Goal: Task Accomplishment & Management: Use online tool/utility

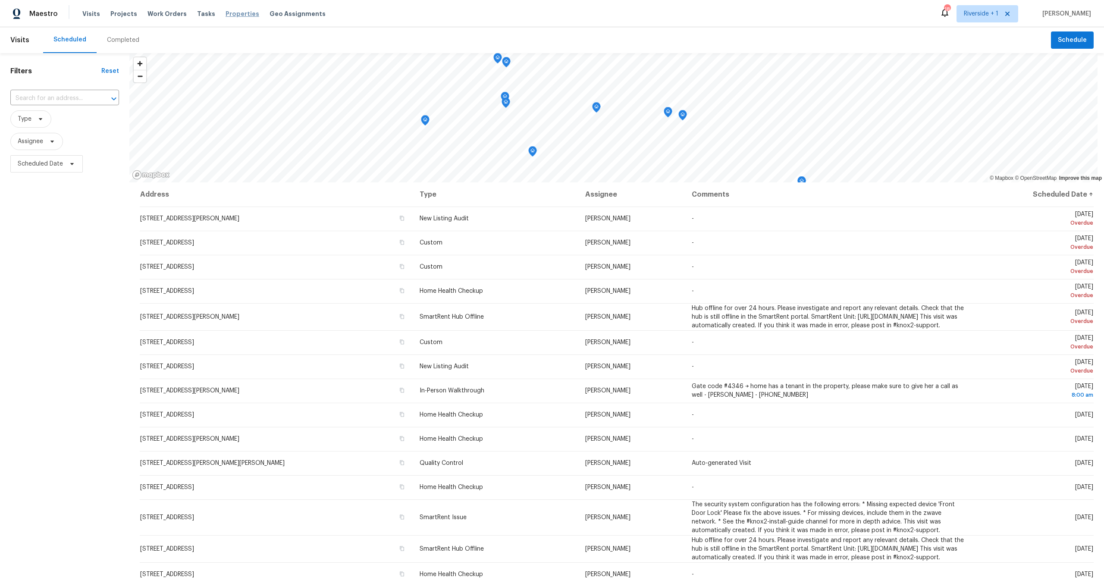
click at [231, 15] on span "Properties" at bounding box center [243, 13] width 34 height 9
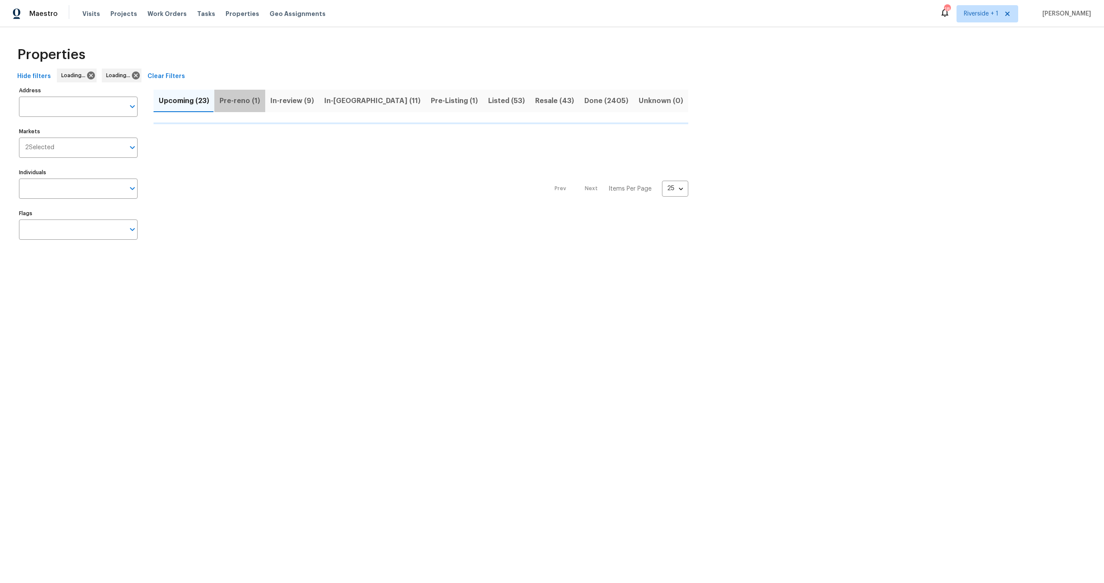
click at [240, 101] on span "Pre-reno (1)" at bounding box center [240, 101] width 41 height 12
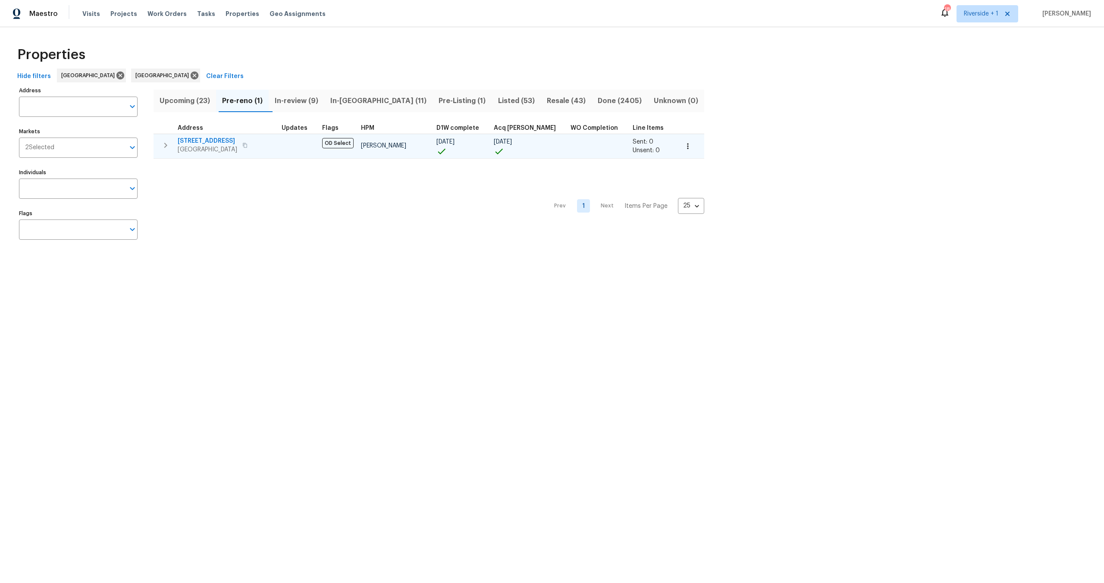
click at [267, 147] on div "1193 E G St Ontario, CA 91764" at bounding box center [226, 145] width 97 height 17
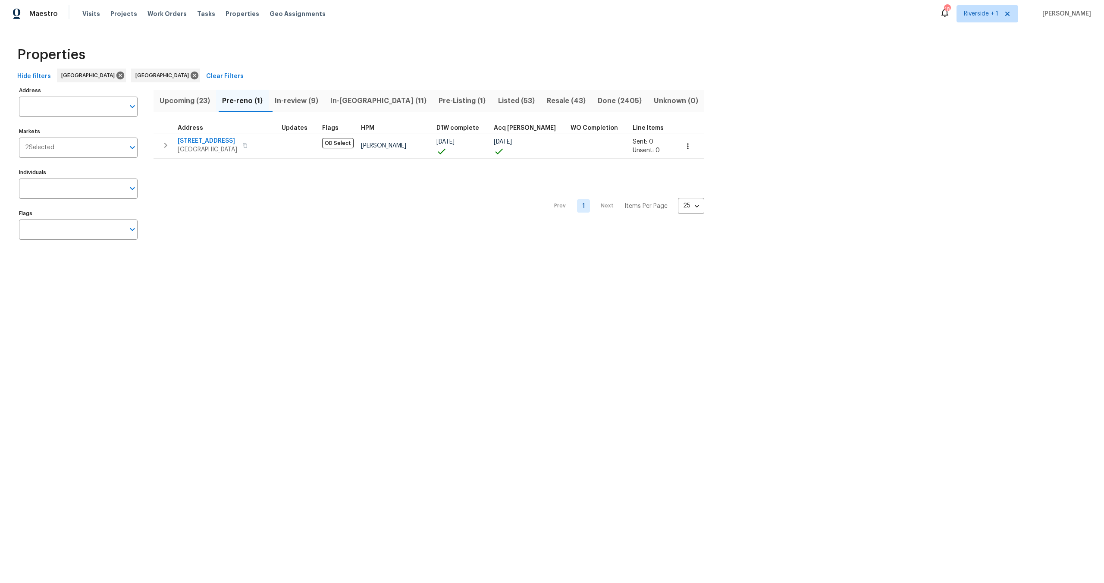
click at [284, 56] on div "Properties" at bounding box center [552, 55] width 1077 height 28
click at [345, 56] on div "Properties" at bounding box center [552, 55] width 1077 height 28
click at [302, 44] on div "Properties" at bounding box center [552, 55] width 1077 height 28
click at [360, 101] on span "In-reno (11)" at bounding box center [379, 101] width 98 height 12
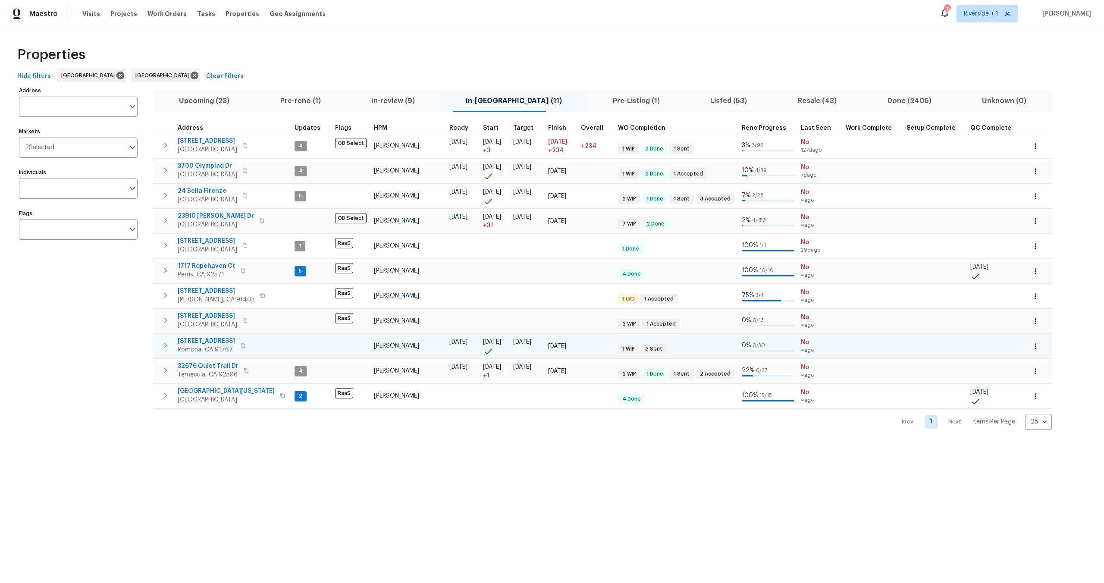
click at [214, 341] on span "704 Mountain Ave" at bounding box center [206, 341] width 57 height 9
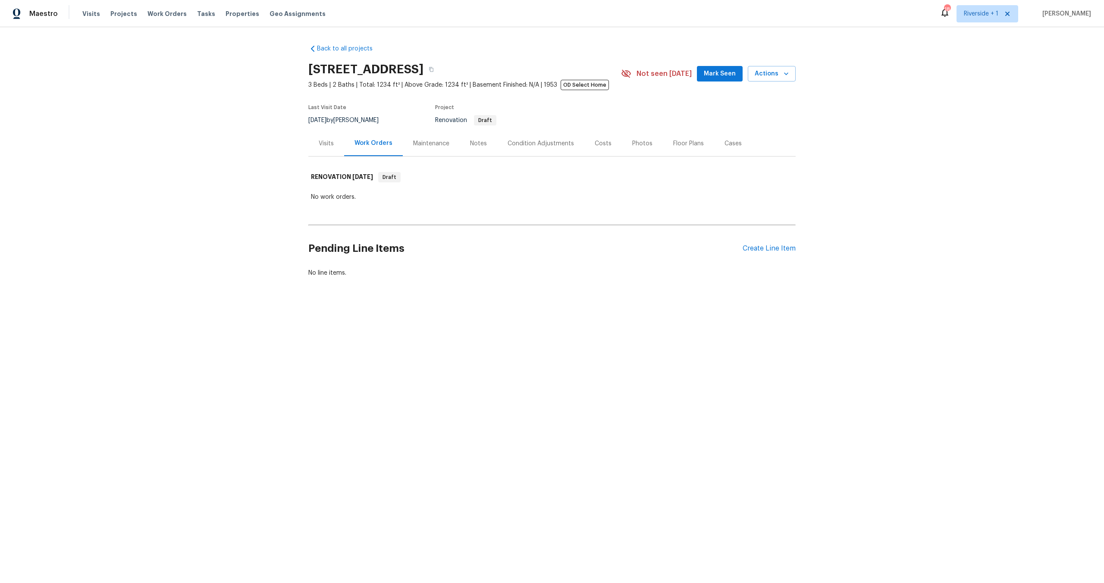
click at [471, 147] on div "Notes" at bounding box center [478, 143] width 17 height 9
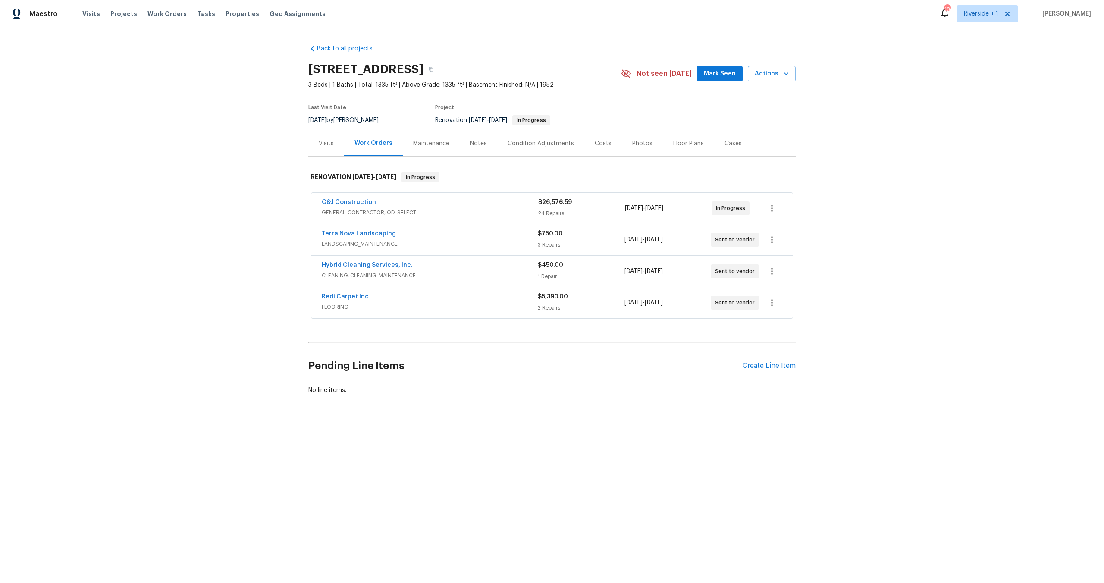
click at [493, 207] on div "C&J Construction" at bounding box center [430, 203] width 217 height 10
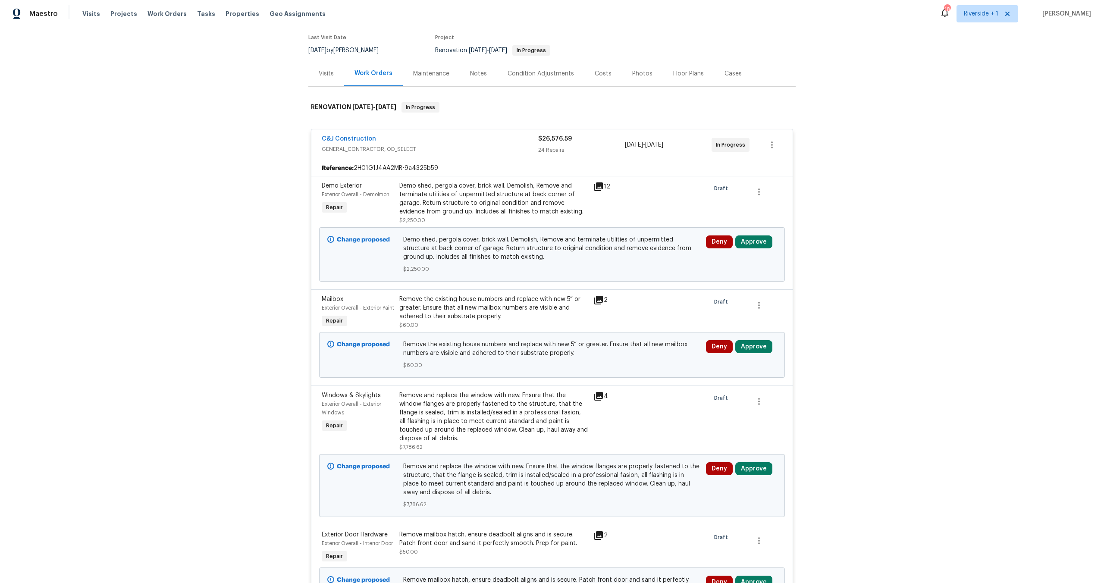
scroll to position [74, 0]
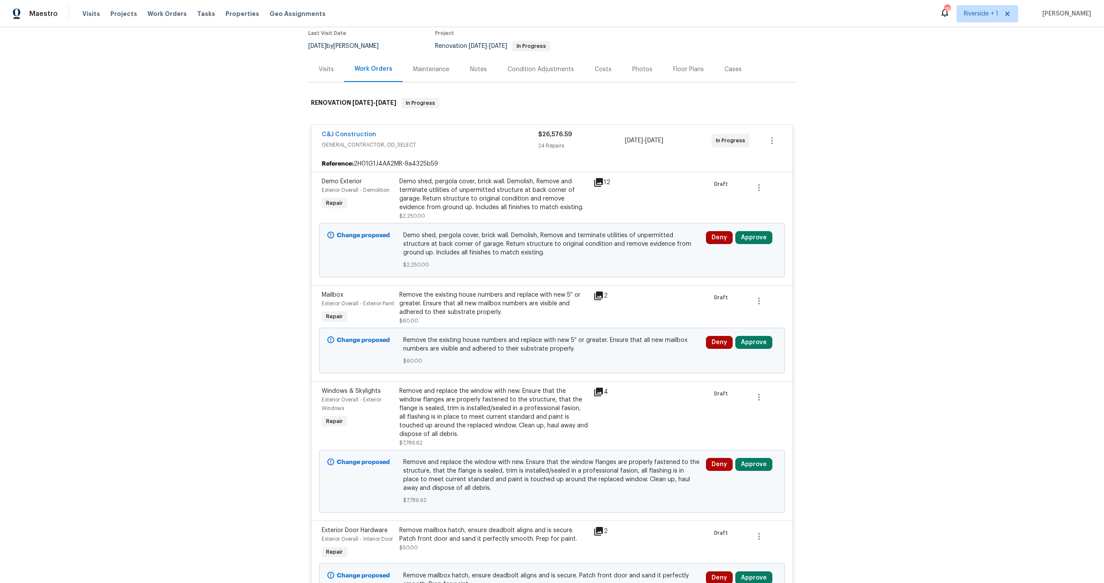
click at [600, 183] on div "12" at bounding box center [611, 182] width 34 height 10
click at [598, 182] on icon at bounding box center [599, 182] width 10 height 10
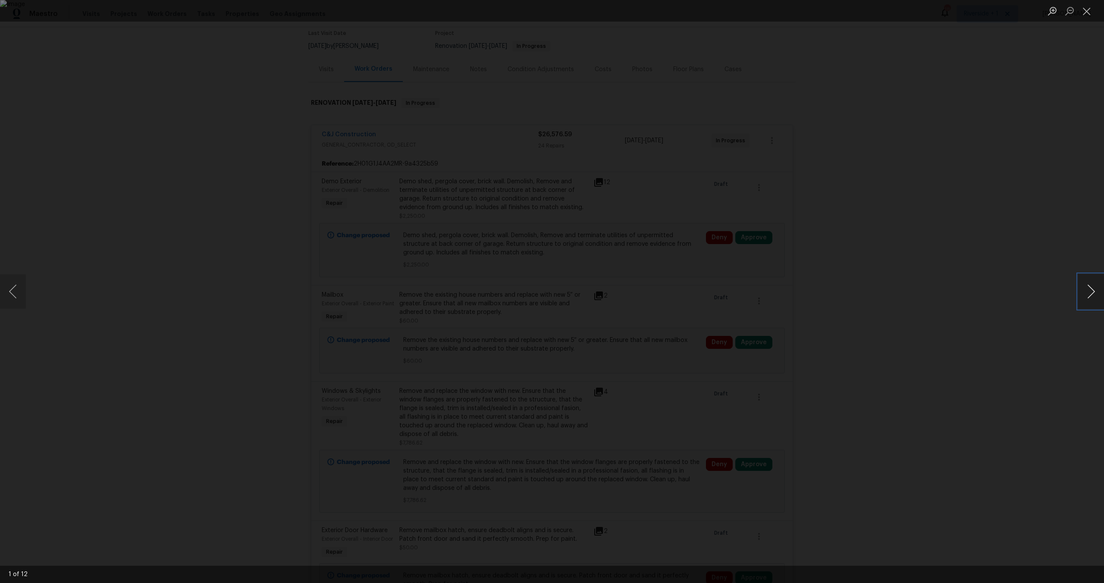
click at [1089, 289] on button "Next image" at bounding box center [1091, 291] width 26 height 35
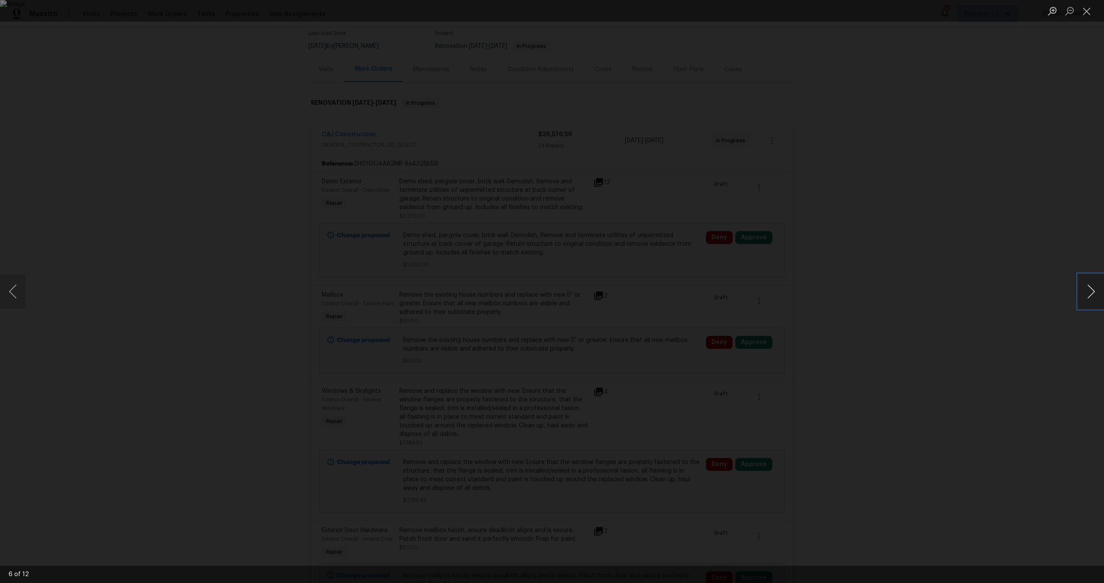
click at [1089, 289] on button "Next image" at bounding box center [1091, 291] width 26 height 35
click at [1091, 285] on button "Next image" at bounding box center [1091, 291] width 26 height 35
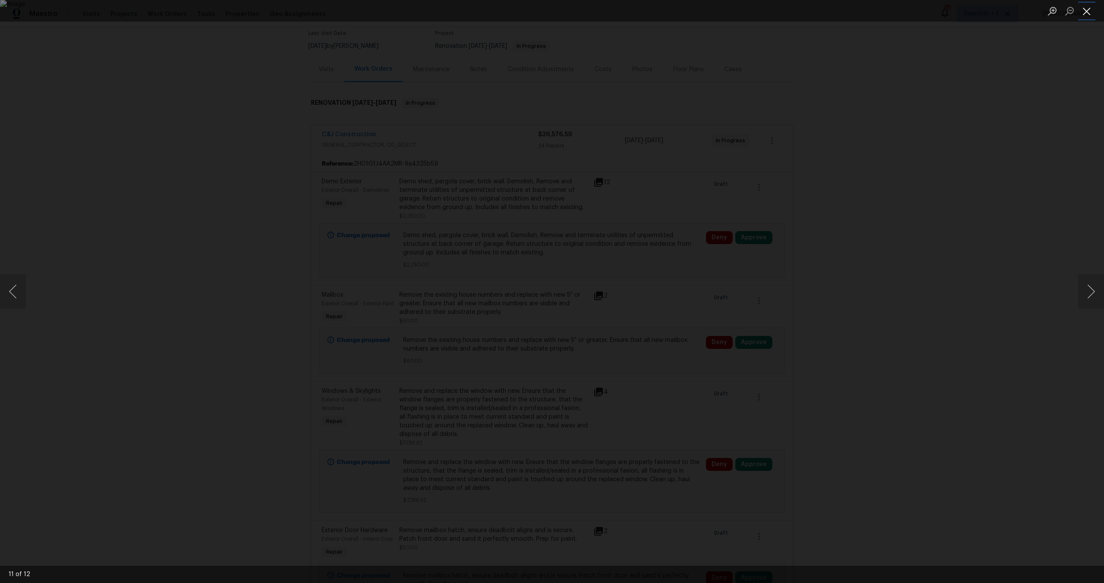
click at [1090, 14] on button "Close lightbox" at bounding box center [1086, 10] width 17 height 15
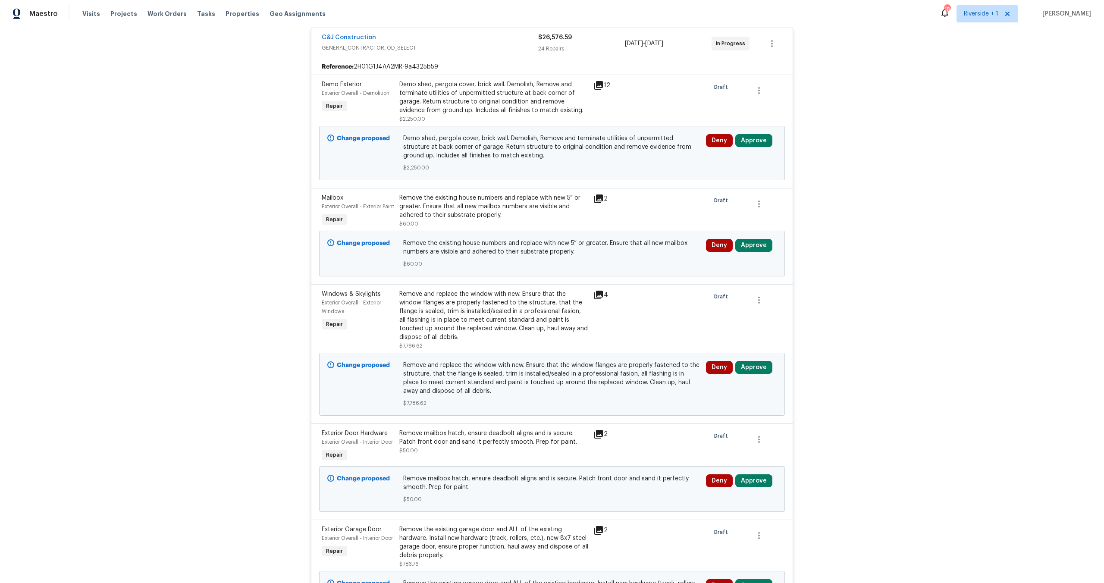
scroll to position [177, 0]
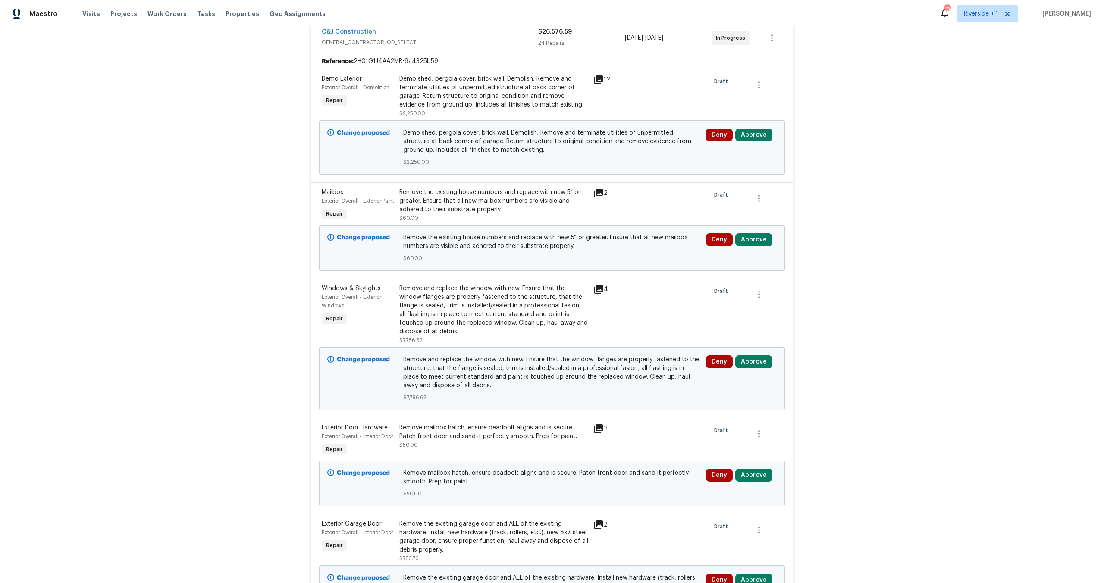
click at [479, 328] on div "Remove and replace the window with new. Ensure that the window flanges are prop…" at bounding box center [493, 310] width 189 height 52
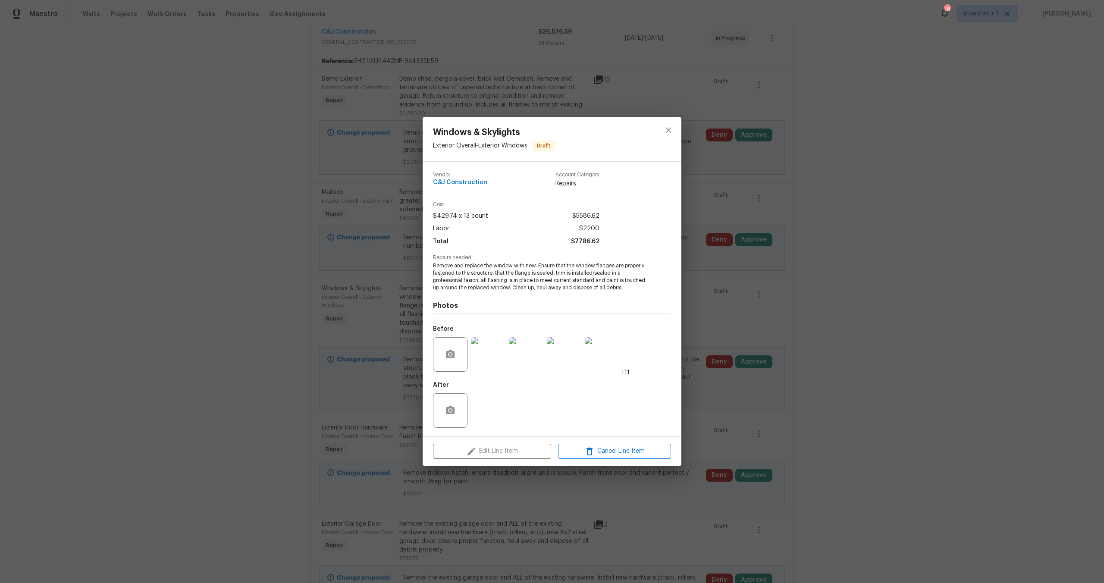
click at [489, 359] on img at bounding box center [488, 354] width 35 height 35
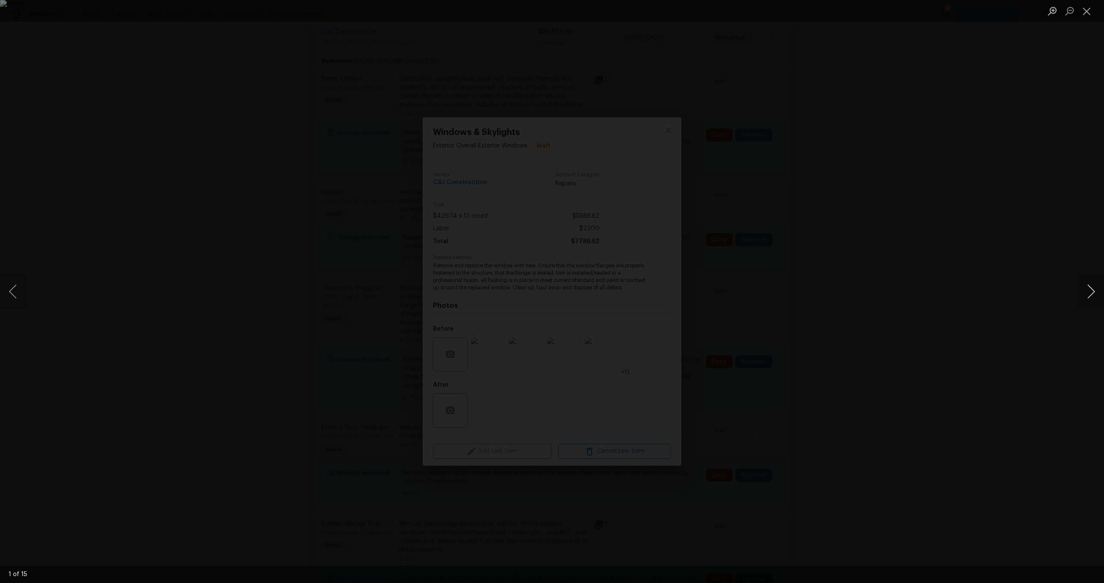
click at [1090, 290] on button "Next image" at bounding box center [1091, 291] width 26 height 35
click at [1092, 9] on button "Close lightbox" at bounding box center [1086, 10] width 17 height 15
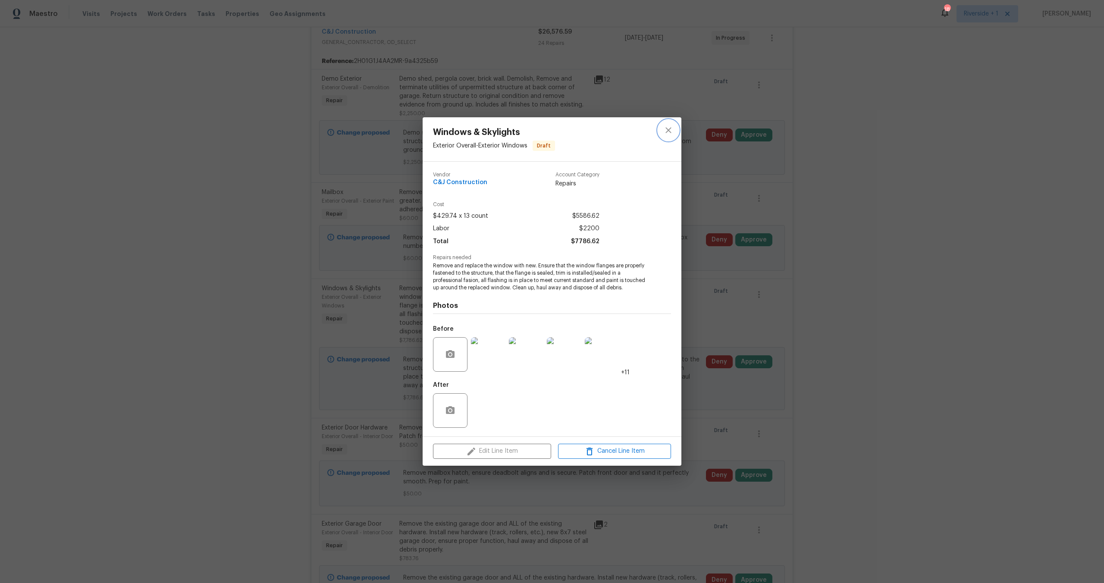
click at [665, 131] on icon "close" at bounding box center [668, 130] width 10 height 10
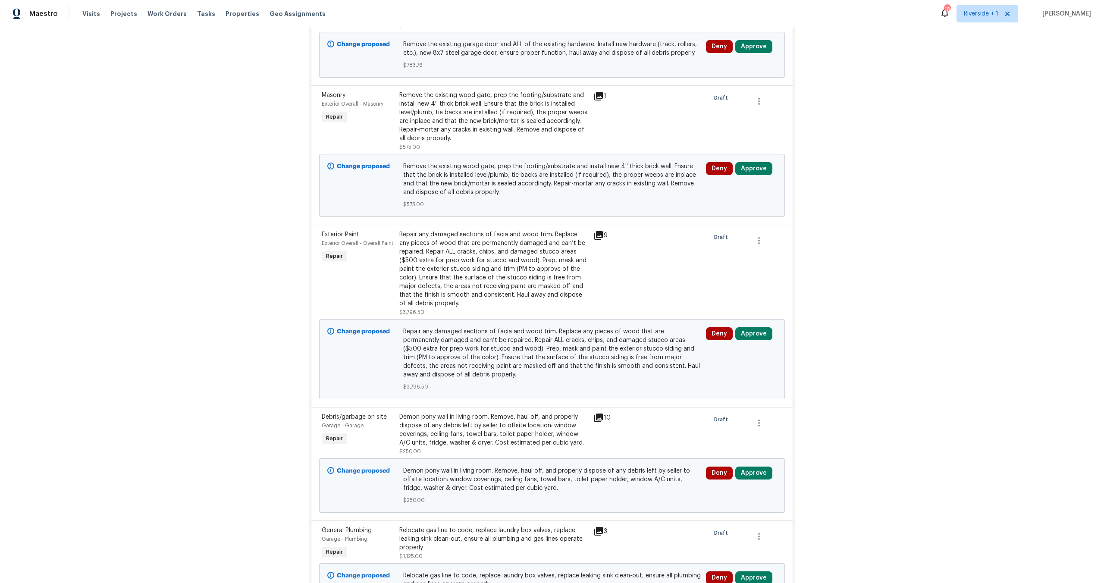
scroll to position [736, 0]
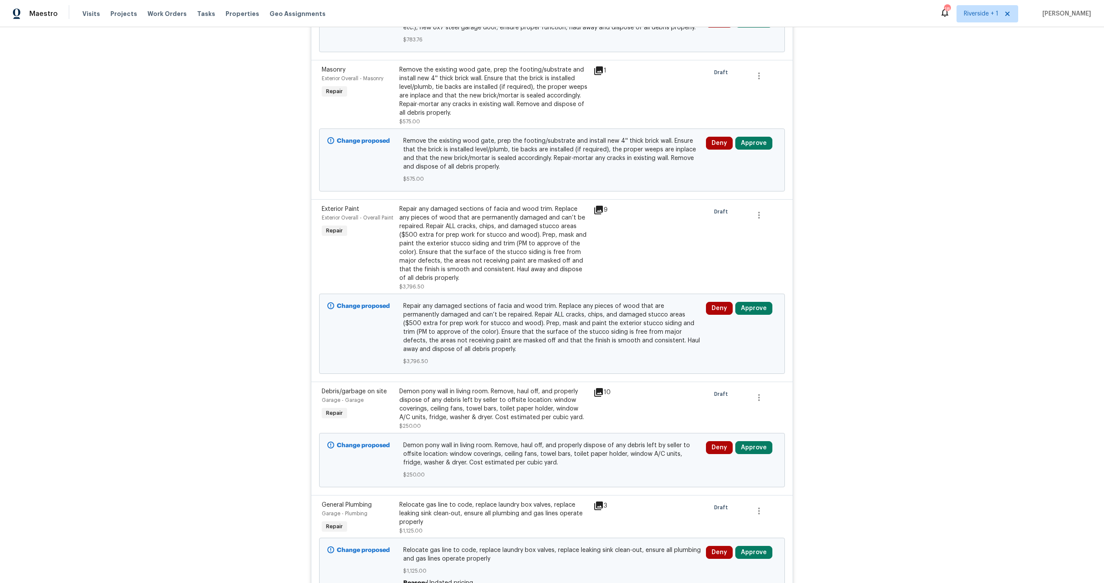
click at [601, 215] on div "9" at bounding box center [611, 210] width 34 height 10
click at [597, 215] on icon at bounding box center [599, 210] width 10 height 10
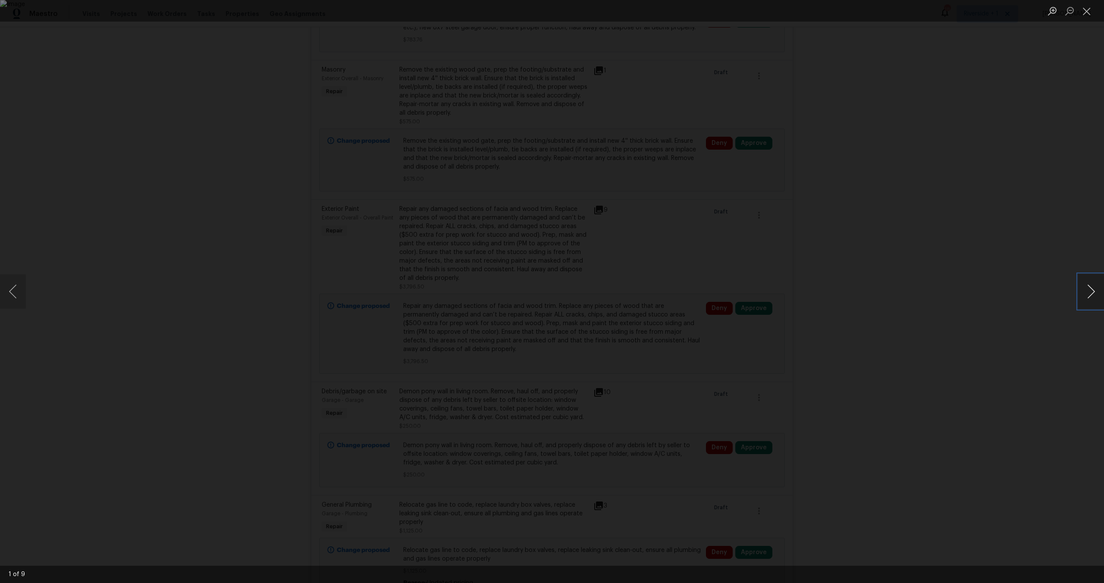
click at [1093, 296] on button "Next image" at bounding box center [1091, 291] width 26 height 35
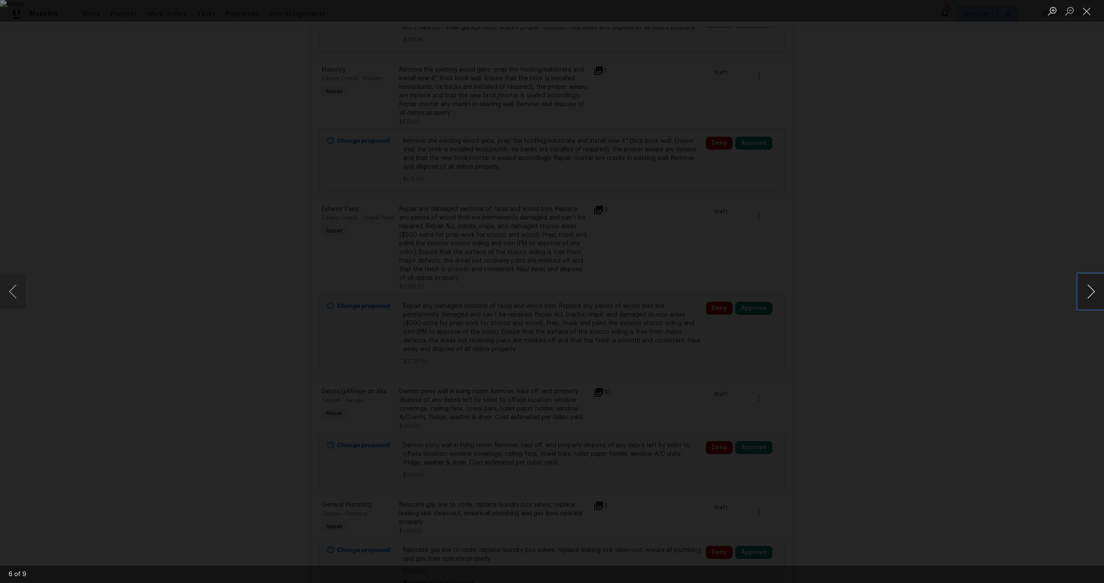
click at [1093, 296] on button "Next image" at bounding box center [1091, 291] width 26 height 35
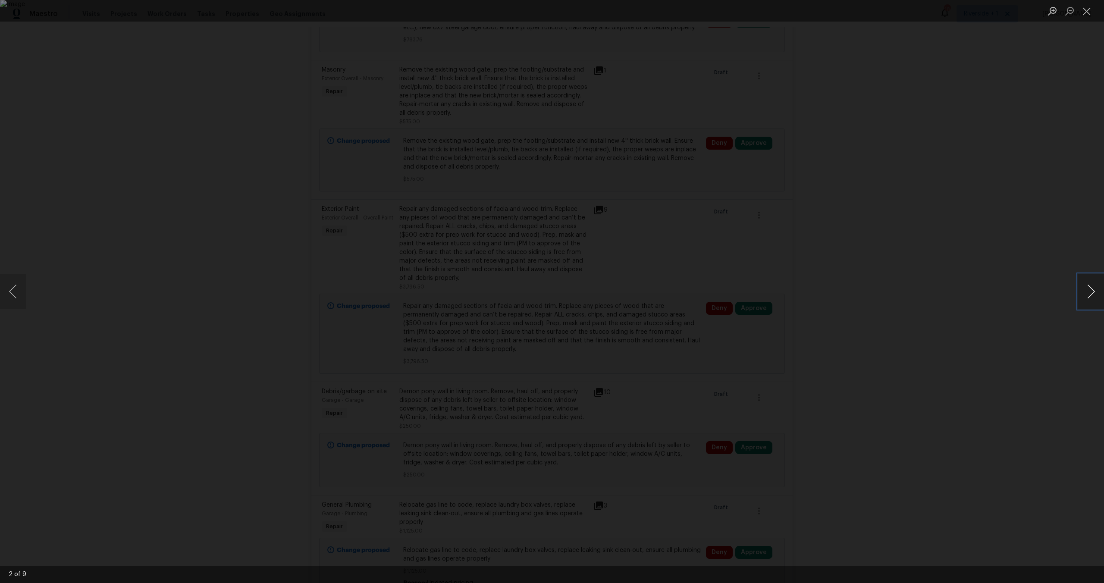
click at [1093, 296] on button "Next image" at bounding box center [1091, 291] width 26 height 35
click at [1091, 13] on button "Close lightbox" at bounding box center [1086, 10] width 17 height 15
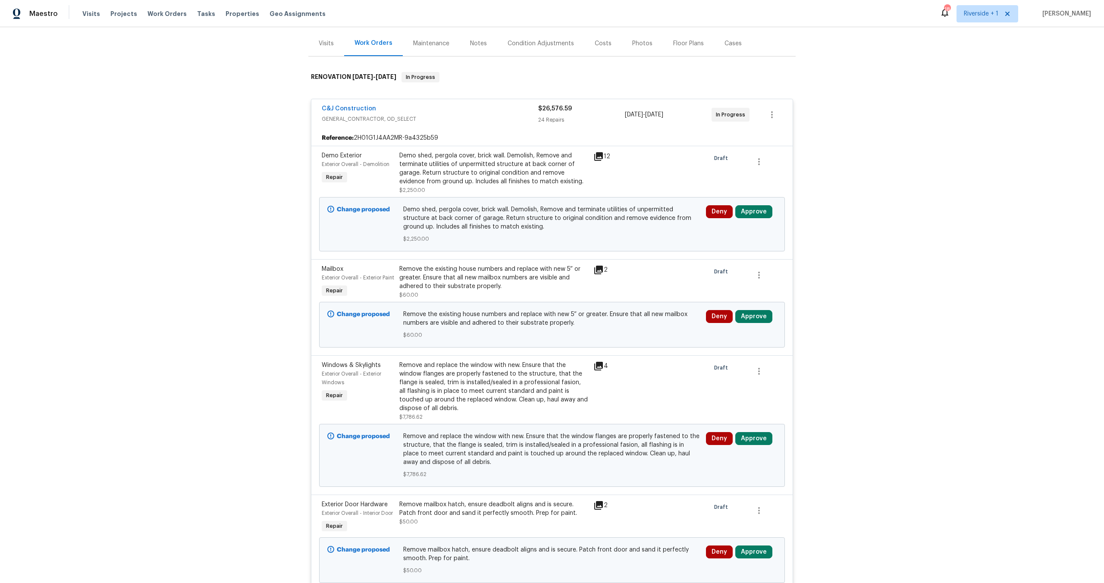
scroll to position [149, 0]
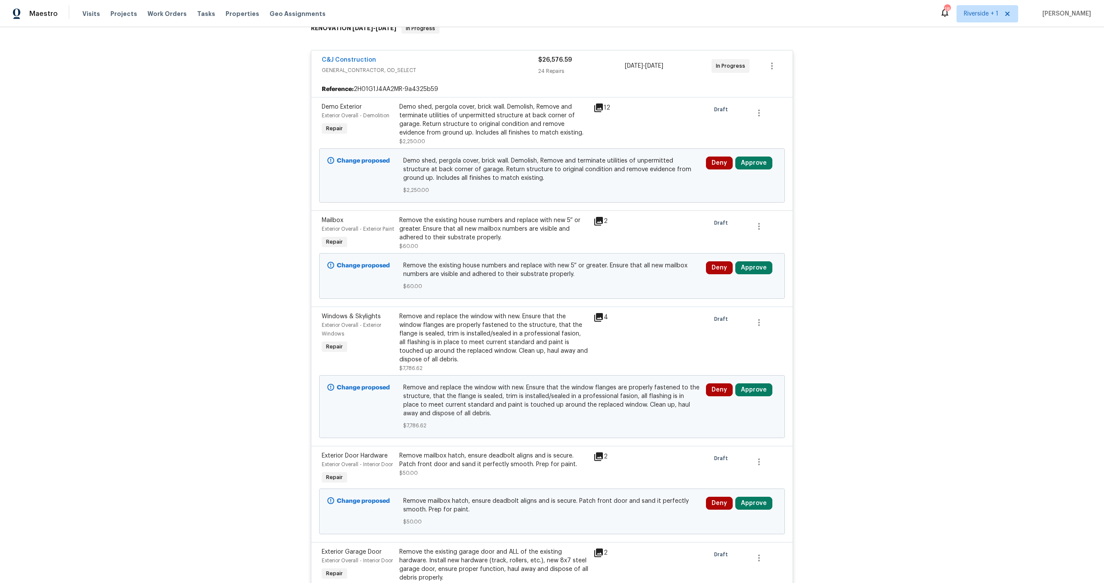
click at [754, 156] on div "Deny Approve" at bounding box center [742, 175] width 76 height 43
click at [762, 164] on button "Approve" at bounding box center [753, 163] width 37 height 13
click at [724, 204] on span "Approve" at bounding box center [726, 207] width 24 height 6
click at [744, 162] on button "Approve" at bounding box center [753, 163] width 37 height 13
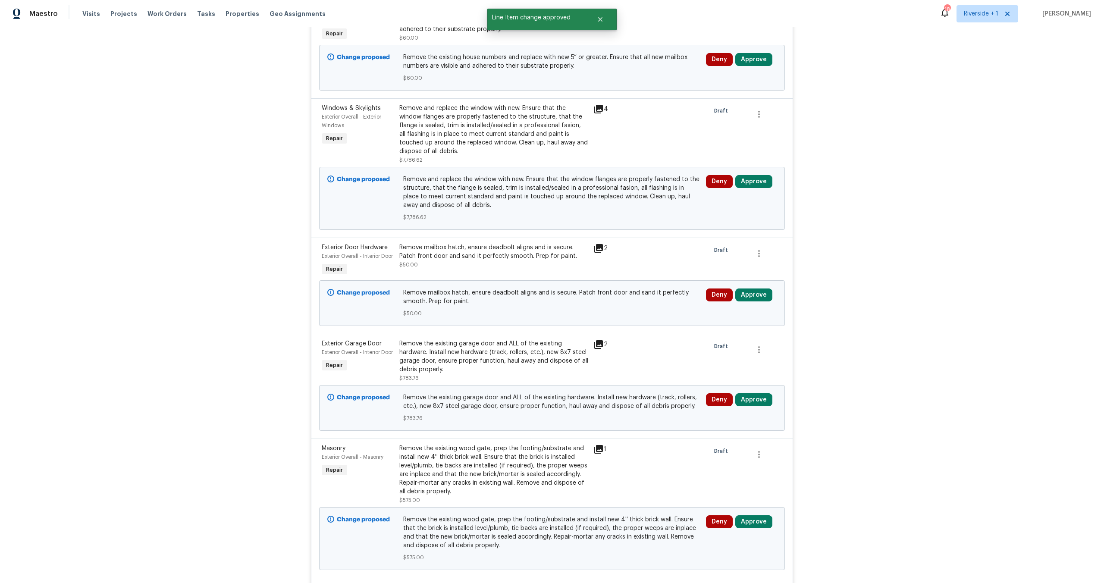
scroll to position [245, 0]
click at [751, 65] on button "Approve" at bounding box center [753, 58] width 37 height 13
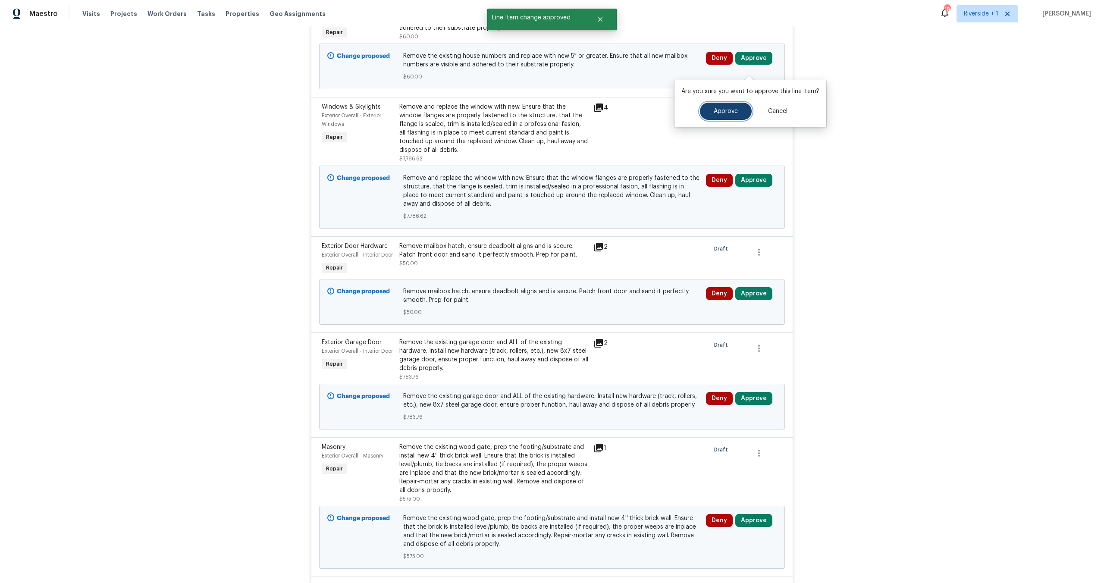
click at [719, 113] on span "Approve" at bounding box center [726, 111] width 24 height 6
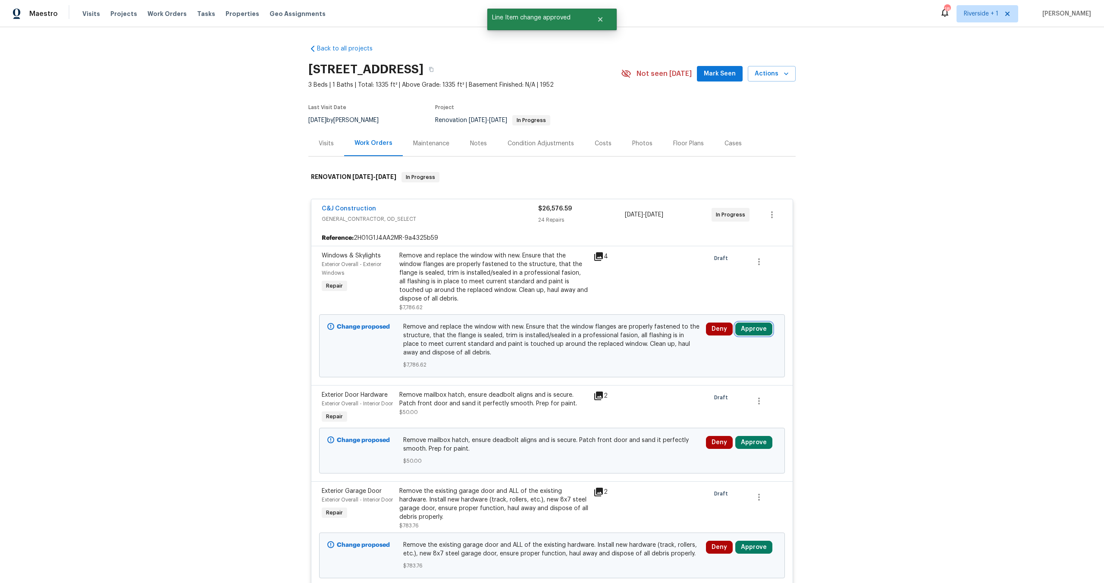
click at [744, 332] on button "Approve" at bounding box center [753, 329] width 37 height 13
click at [638, 334] on button "Approve" at bounding box center [627, 337] width 52 height 17
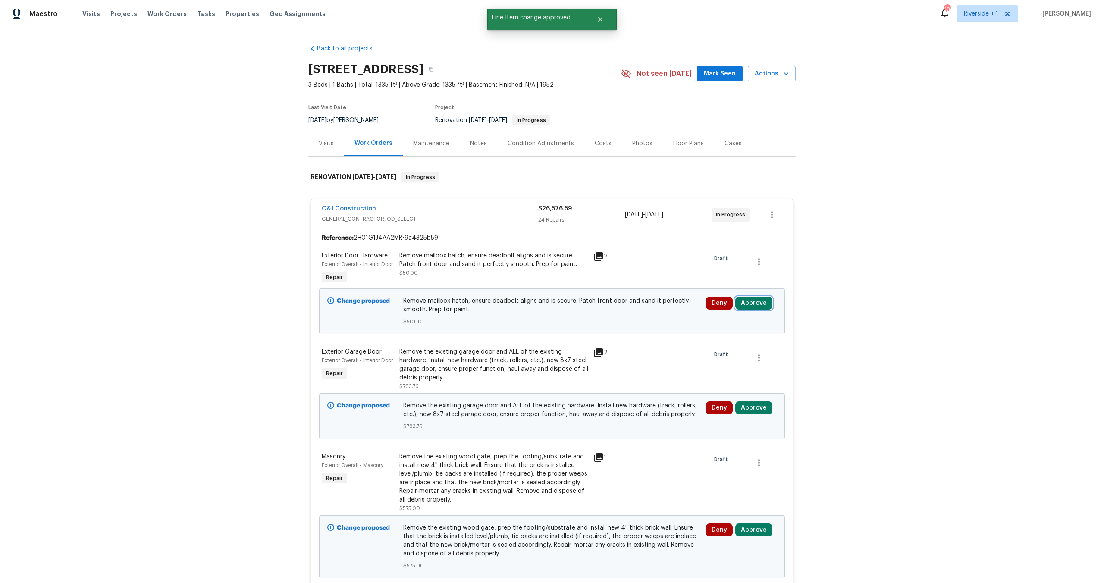
click at [749, 310] on button "Approve" at bounding box center [753, 303] width 37 height 13
click at [624, 320] on span "Approve" at bounding box center [627, 320] width 24 height 6
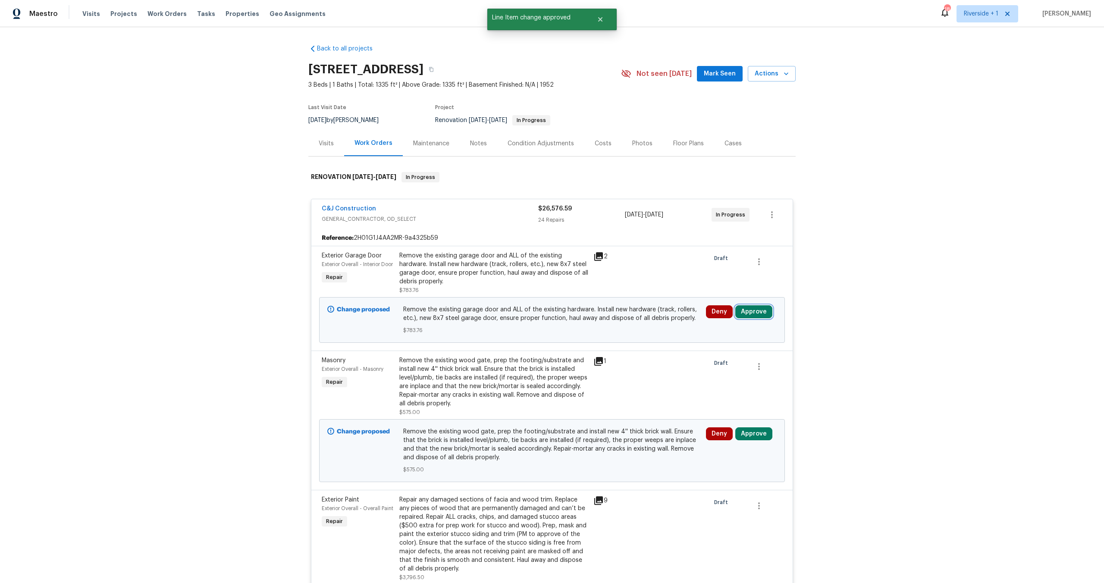
click at [750, 313] on button "Approve" at bounding box center [753, 311] width 37 height 13
click at [628, 315] on button "Approve" at bounding box center [627, 319] width 52 height 17
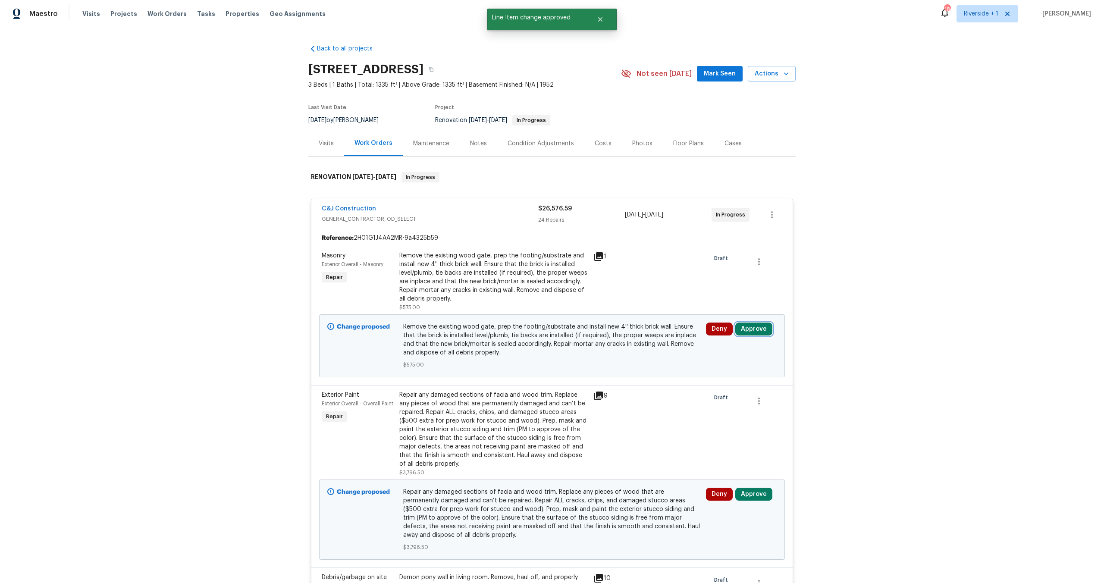
click at [749, 332] on button "Approve" at bounding box center [753, 329] width 37 height 13
click at [627, 336] on span "Approve" at bounding box center [627, 337] width 24 height 6
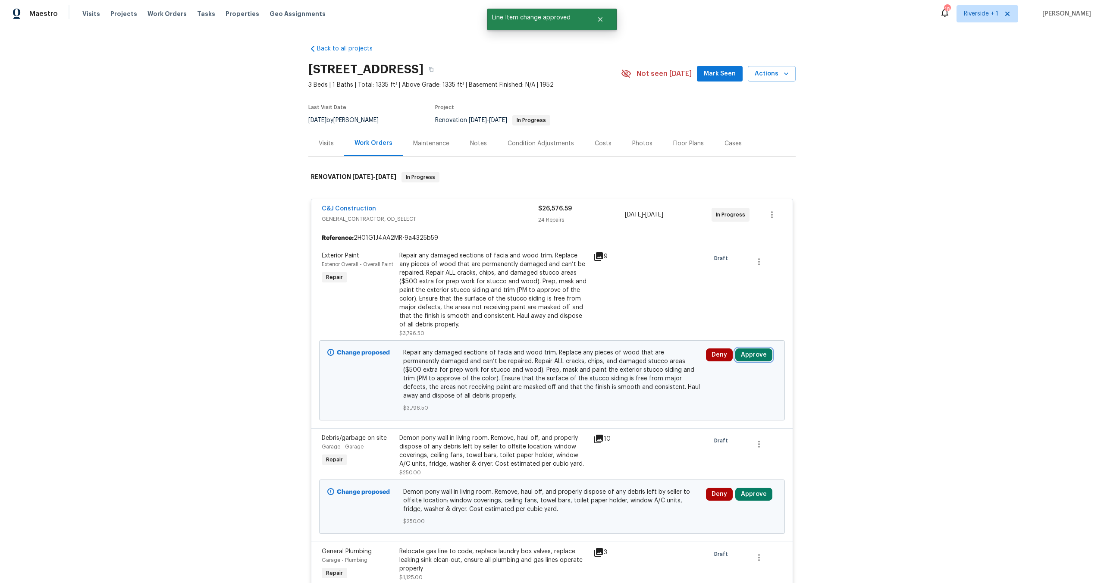
click at [756, 355] on button "Approve" at bounding box center [753, 355] width 37 height 13
click at [619, 364] on span "Approve" at bounding box center [627, 363] width 24 height 6
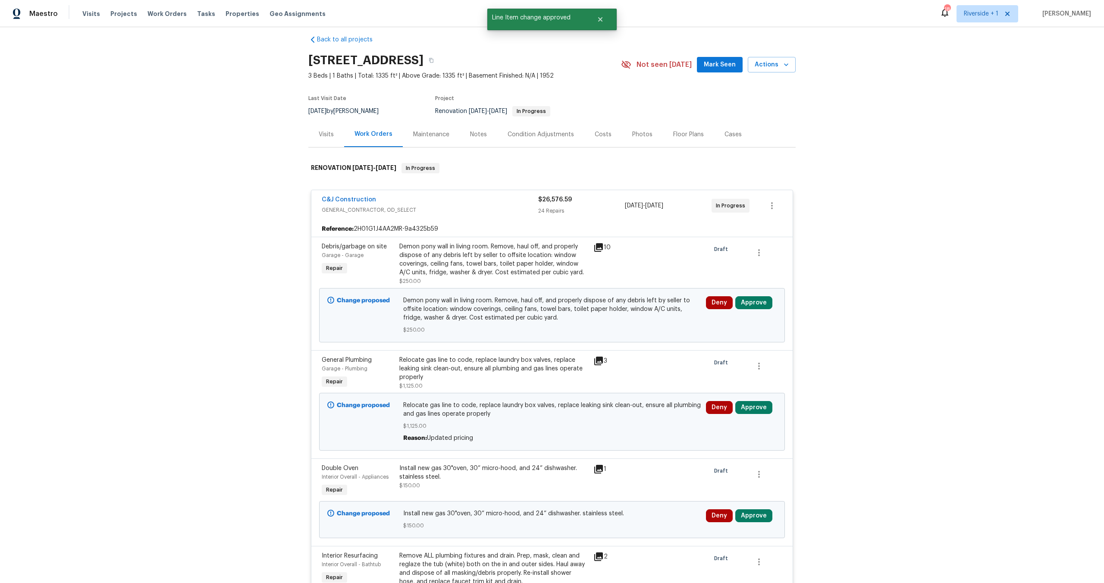
scroll to position [15, 0]
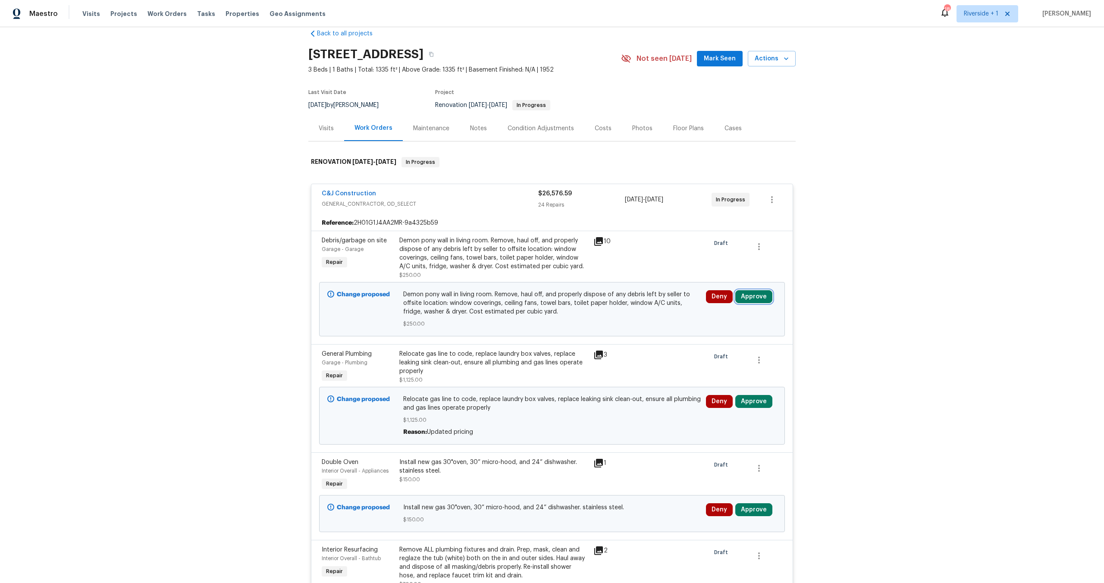
click at [742, 294] on button "Approve" at bounding box center [753, 296] width 37 height 13
click at [629, 298] on button "Approve" at bounding box center [627, 304] width 52 height 17
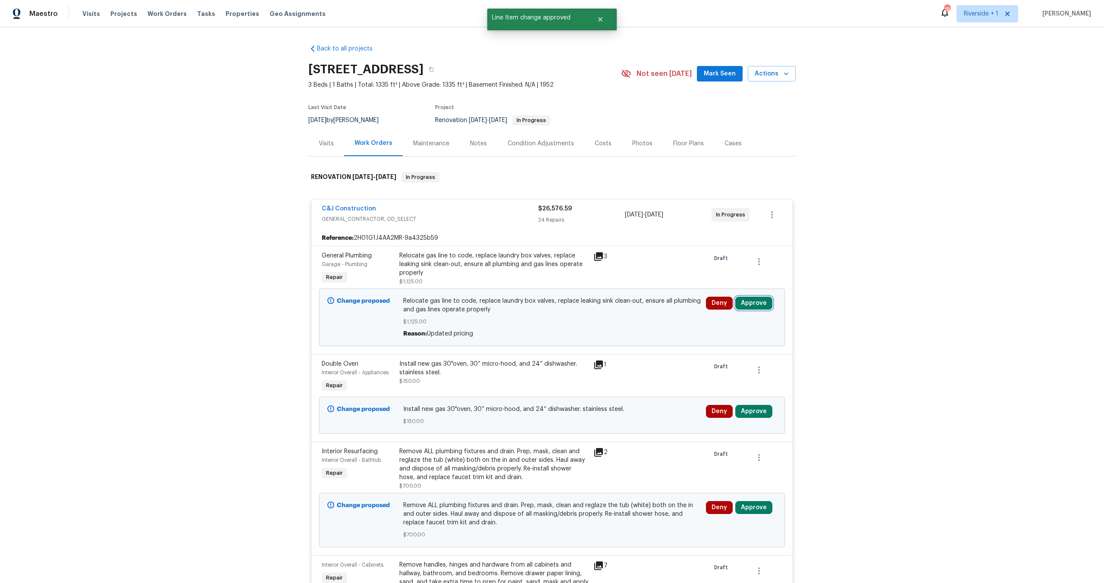
click at [747, 302] on button "Approve" at bounding box center [753, 303] width 37 height 13
click at [624, 306] on button "Approve" at bounding box center [627, 311] width 52 height 17
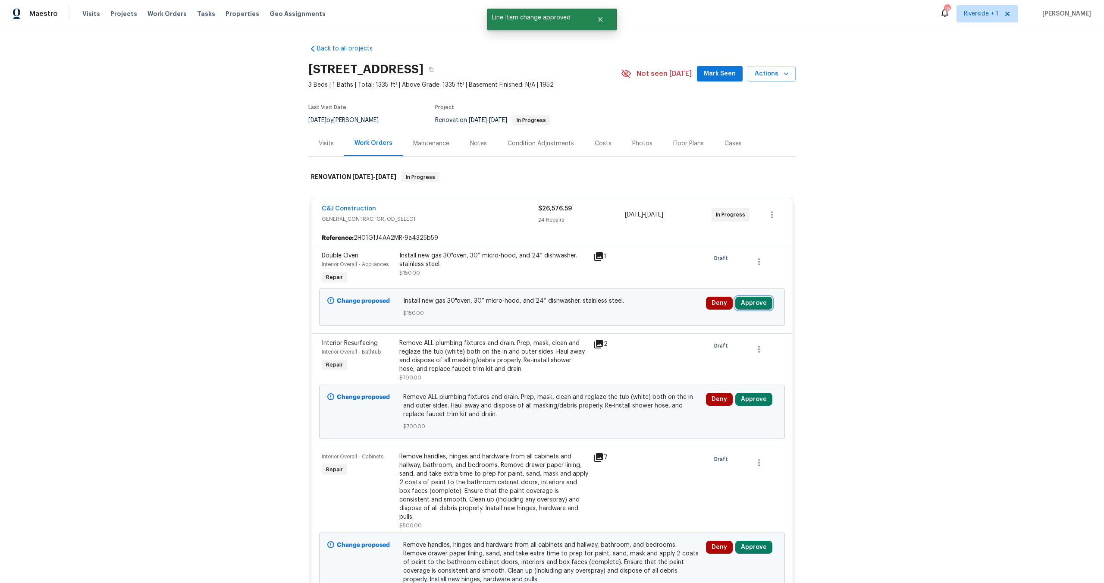
click at [754, 302] on button "Approve" at bounding box center [753, 303] width 37 height 13
click at [591, 303] on div "Approve Cancel" at bounding box center [652, 311] width 138 height 17
click at [619, 308] on button "Approve" at bounding box center [627, 311] width 52 height 17
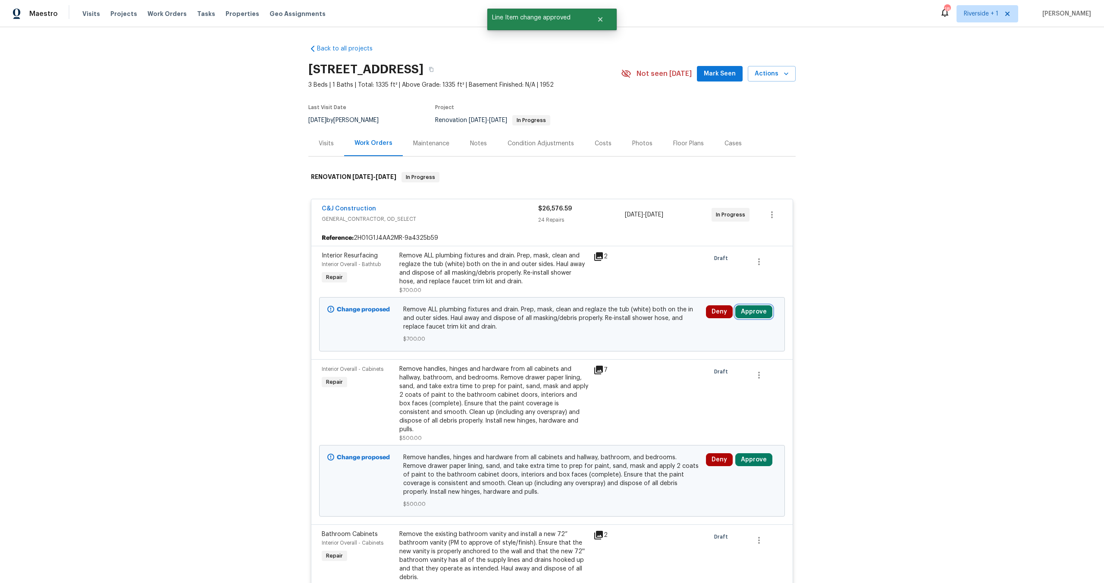
click at [754, 314] on button "Approve" at bounding box center [753, 311] width 37 height 13
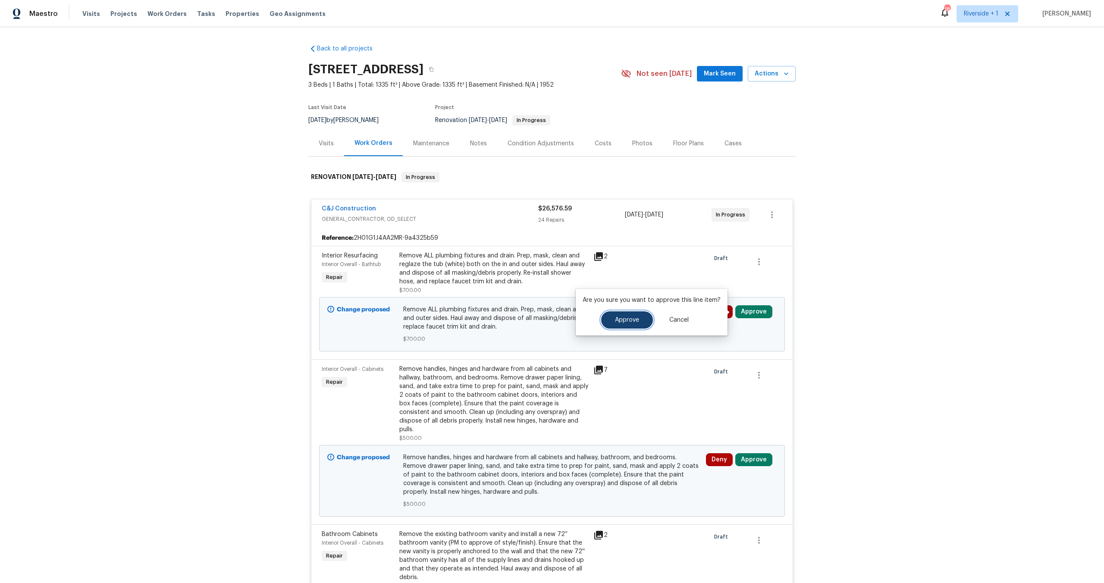
click at [635, 315] on button "Approve" at bounding box center [627, 319] width 52 height 17
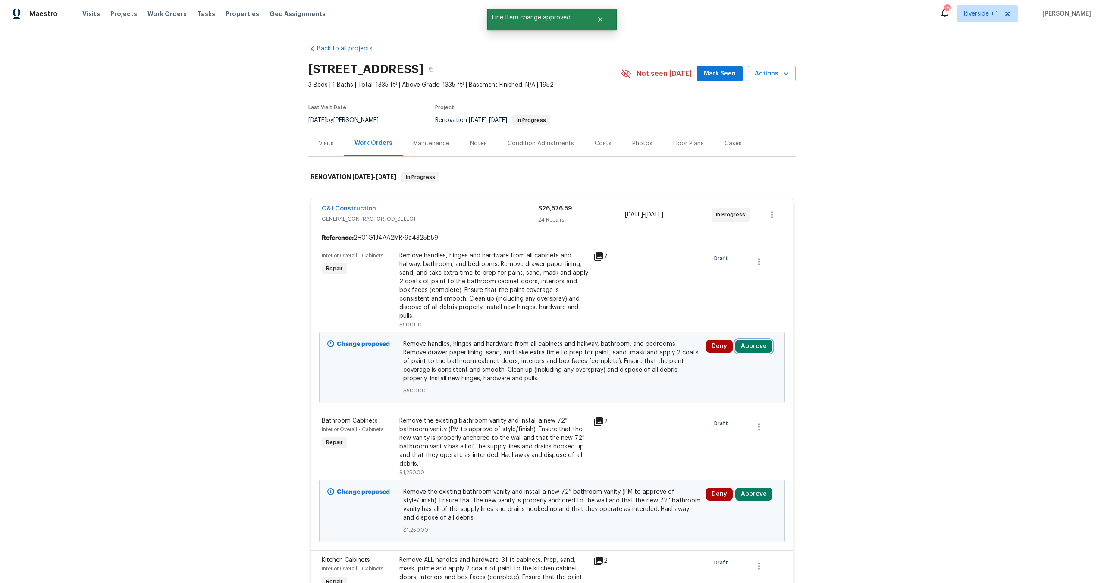
click at [750, 340] on button "Approve" at bounding box center [753, 346] width 37 height 13
click at [634, 349] on button "Approve" at bounding box center [627, 345] width 52 height 17
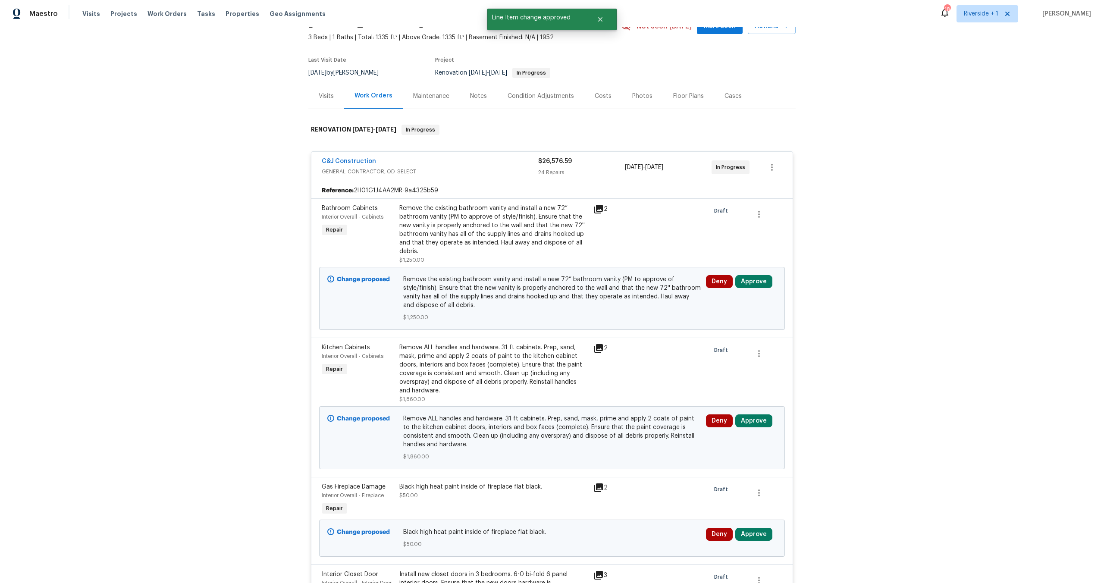
scroll to position [60, 0]
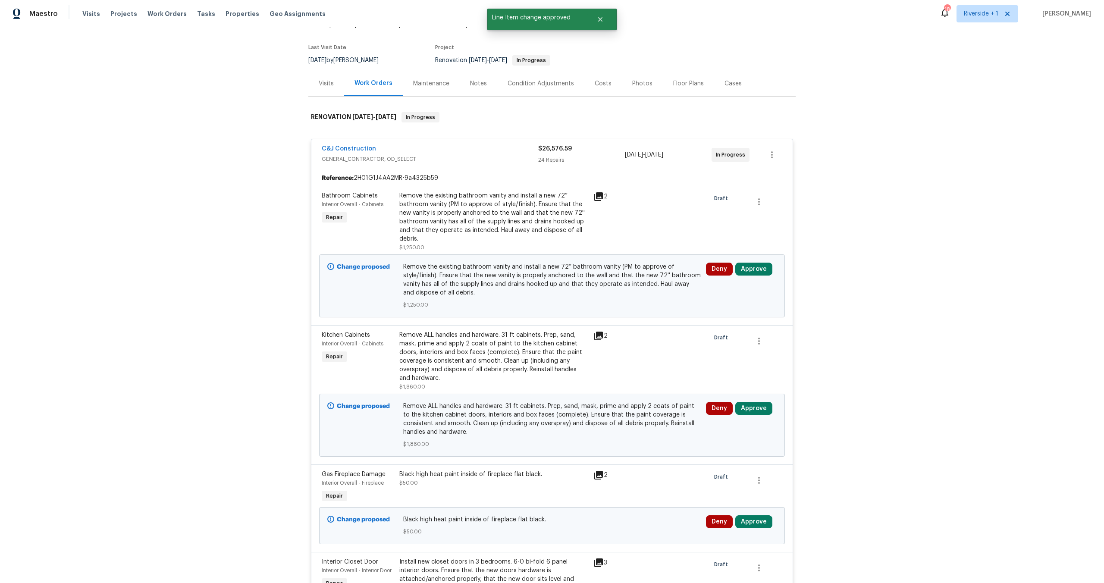
click at [756, 276] on div "Deny Approve" at bounding box center [742, 286] width 76 height 52
click at [746, 268] on button "Approve" at bounding box center [753, 269] width 37 height 13
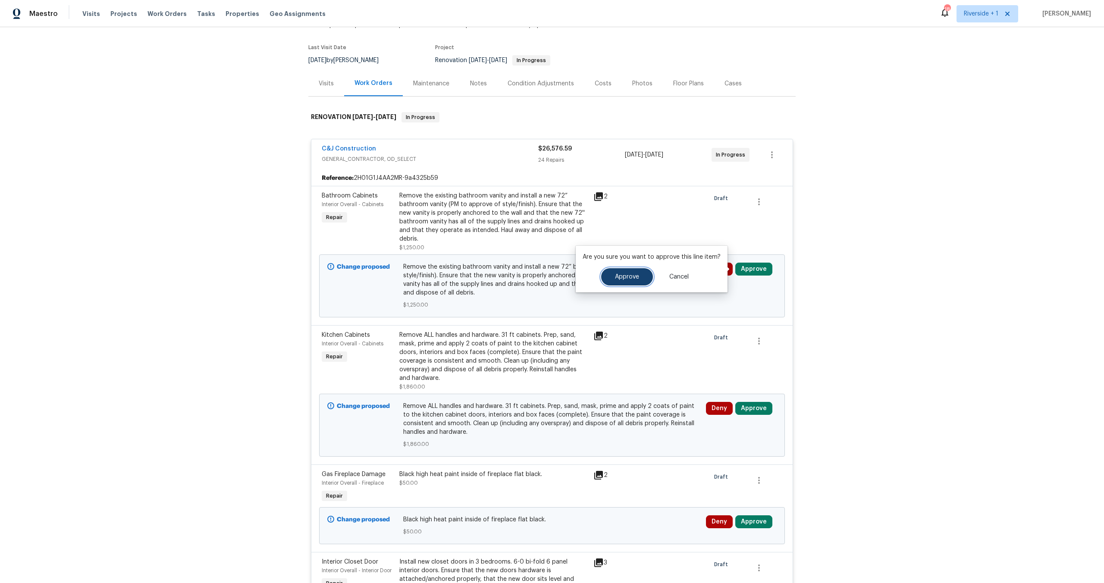
click at [635, 274] on span "Approve" at bounding box center [627, 277] width 24 height 6
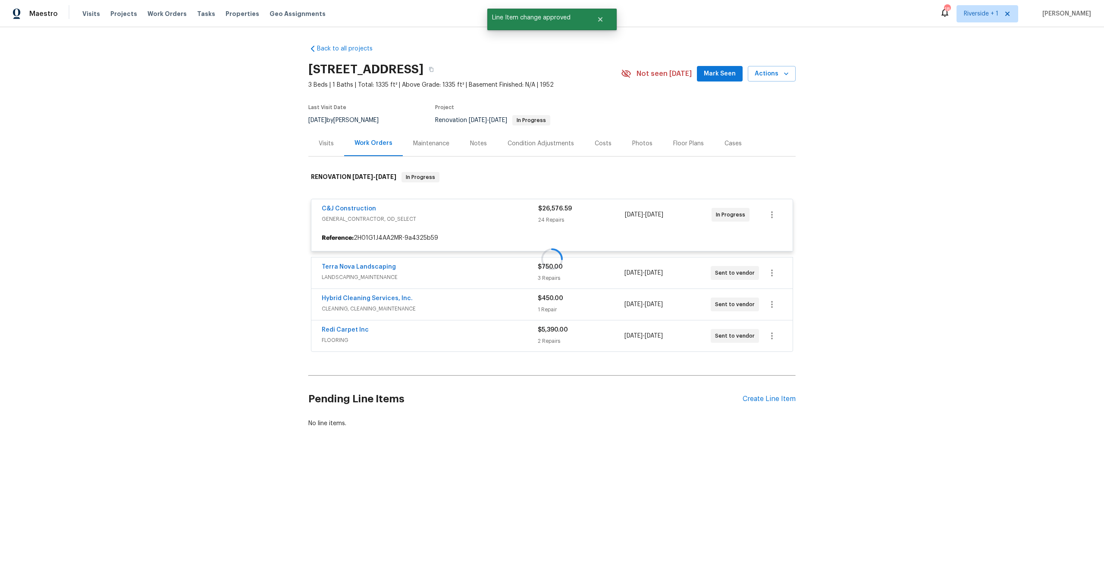
scroll to position [0, 0]
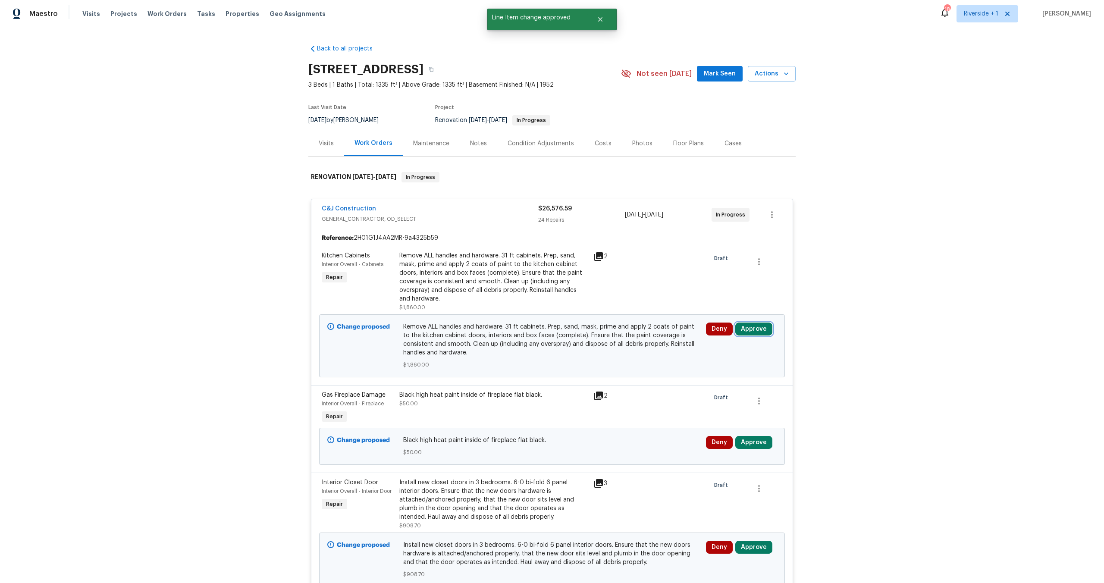
click at [746, 332] on button "Approve" at bounding box center [753, 329] width 37 height 13
click at [629, 330] on button "Approve" at bounding box center [627, 337] width 52 height 17
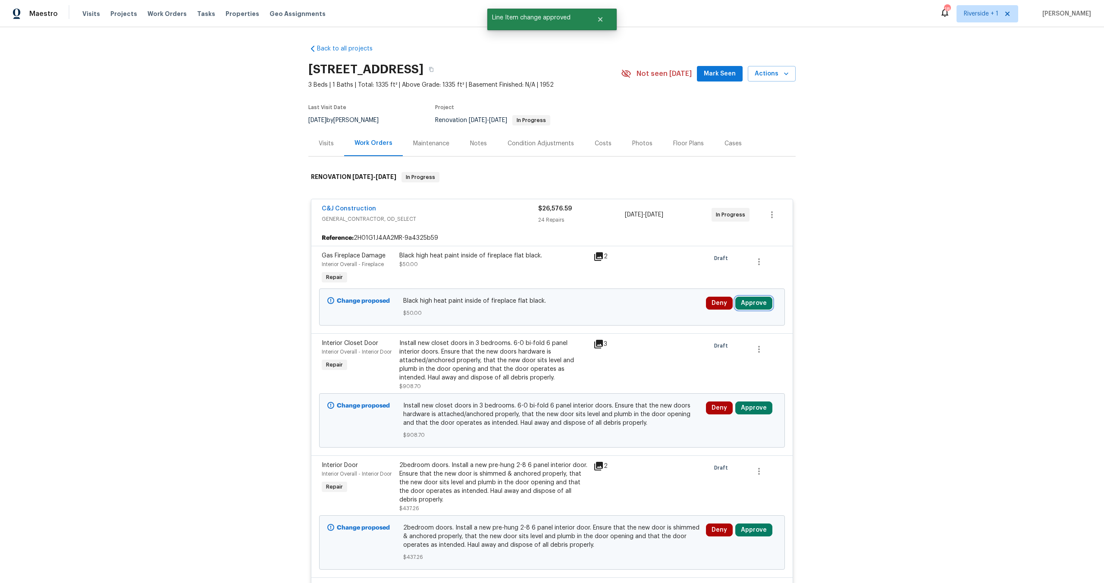
click at [747, 301] on button "Approve" at bounding box center [753, 303] width 37 height 13
click at [637, 313] on span "Approve" at bounding box center [627, 311] width 24 height 6
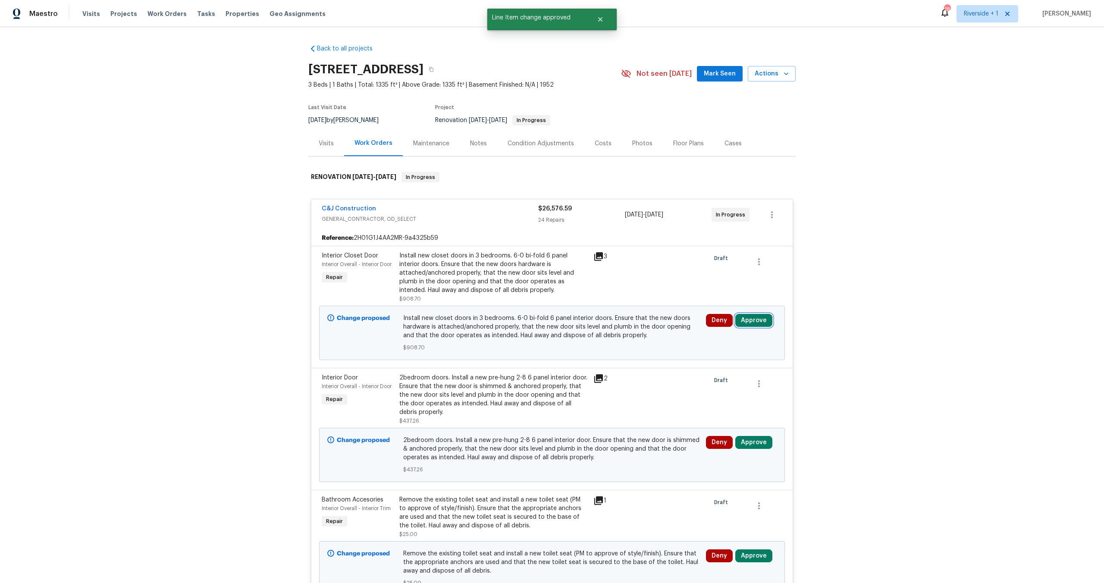
click at [753, 323] on button "Approve" at bounding box center [753, 320] width 37 height 13
click at [622, 332] on button "Approve" at bounding box center [627, 328] width 52 height 17
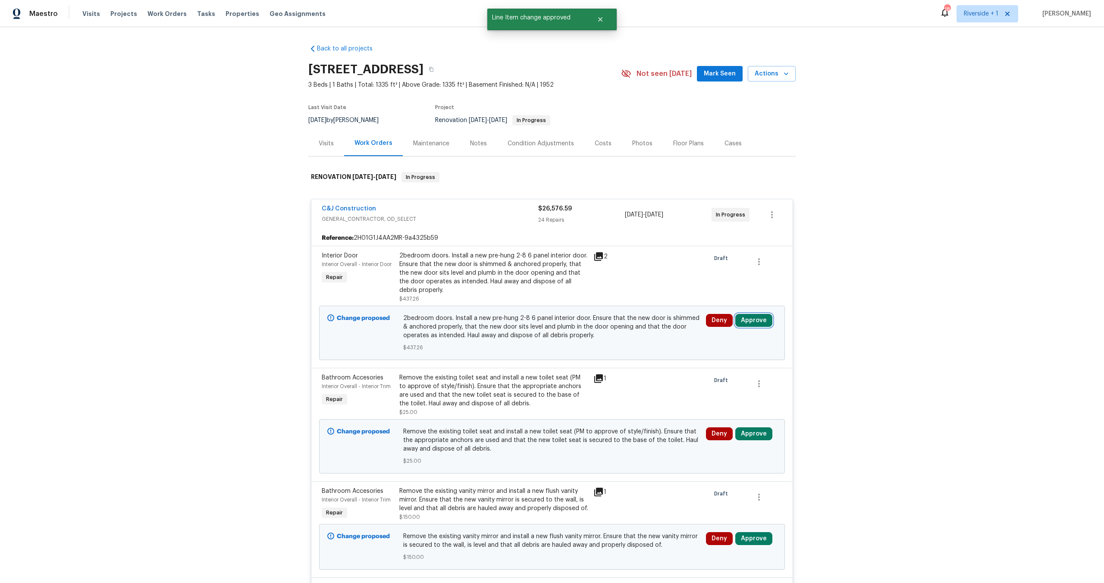
click at [757, 320] on button "Approve" at bounding box center [753, 320] width 37 height 13
click at [628, 328] on span "Approve" at bounding box center [627, 329] width 24 height 6
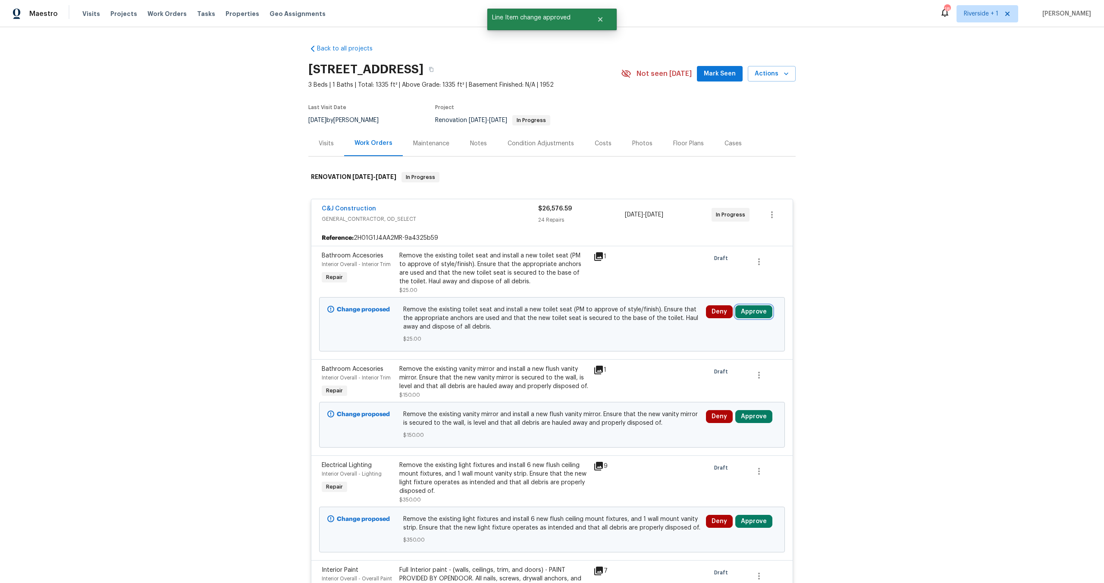
click at [744, 311] on button "Approve" at bounding box center [753, 311] width 37 height 13
click at [635, 315] on button "Approve" at bounding box center [627, 319] width 52 height 17
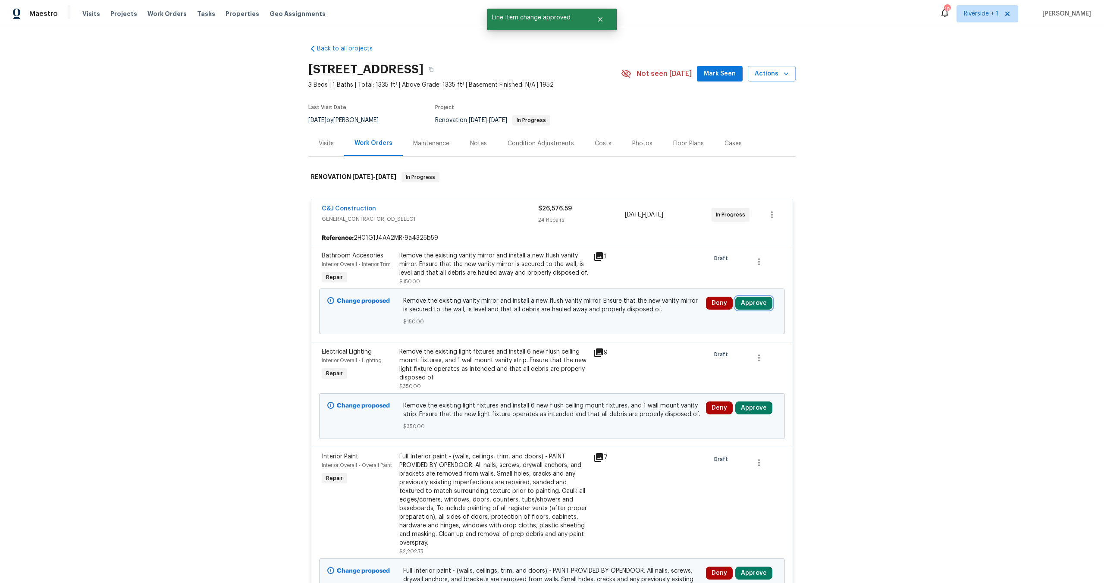
click at [755, 301] on button "Approve" at bounding box center [753, 303] width 37 height 13
click at [635, 308] on span "Approve" at bounding box center [627, 311] width 24 height 6
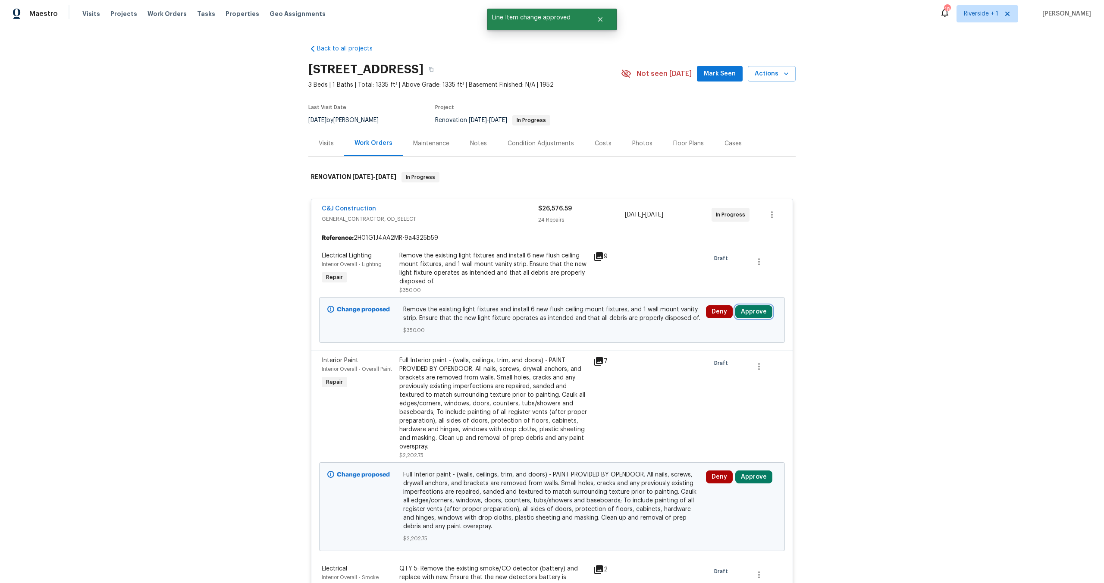
click at [742, 311] on button "Approve" at bounding box center [753, 311] width 37 height 13
click at [642, 320] on button "Approve" at bounding box center [627, 319] width 52 height 17
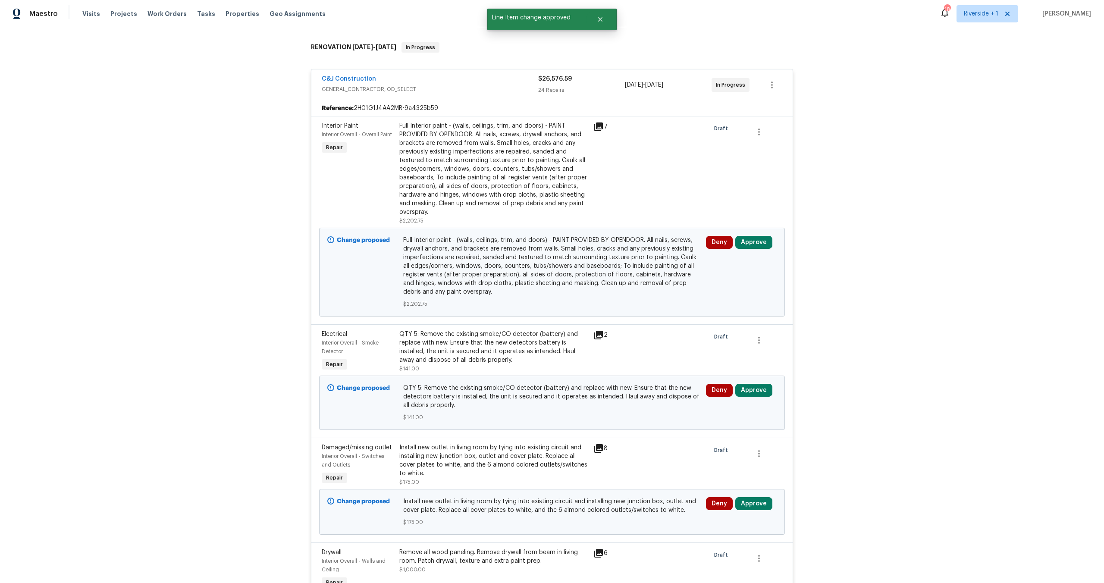
scroll to position [163, 0]
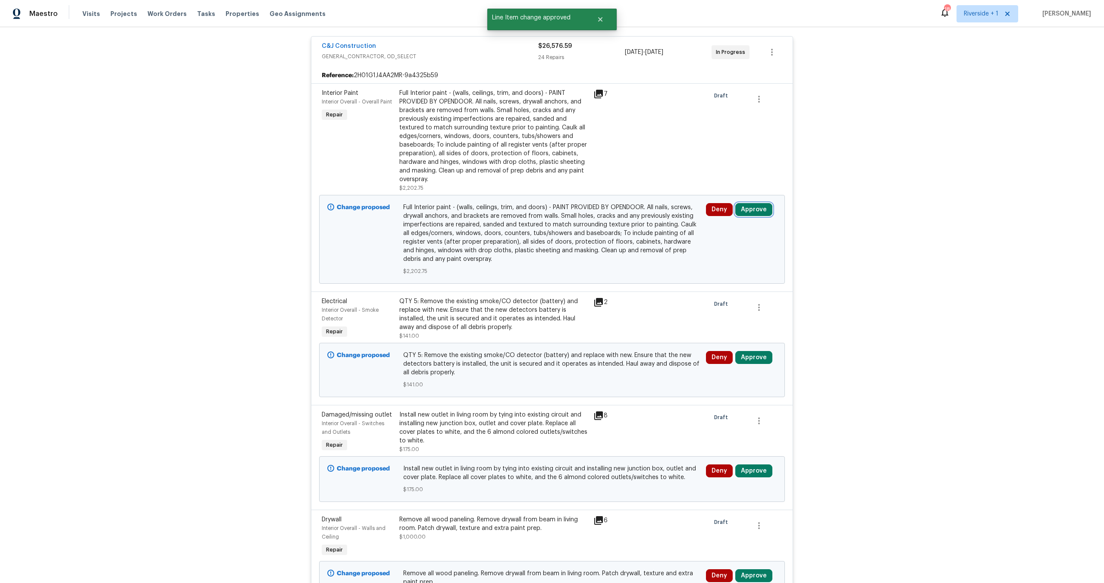
click at [752, 207] on button "Approve" at bounding box center [753, 209] width 37 height 13
click at [615, 215] on span "Approve" at bounding box center [627, 217] width 24 height 6
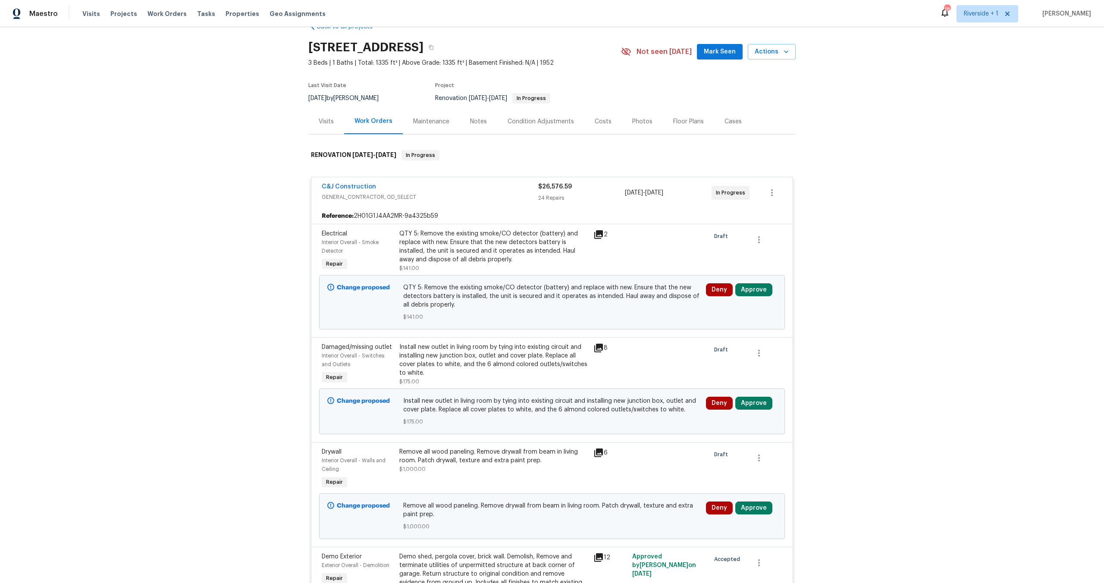
scroll to position [46, 0]
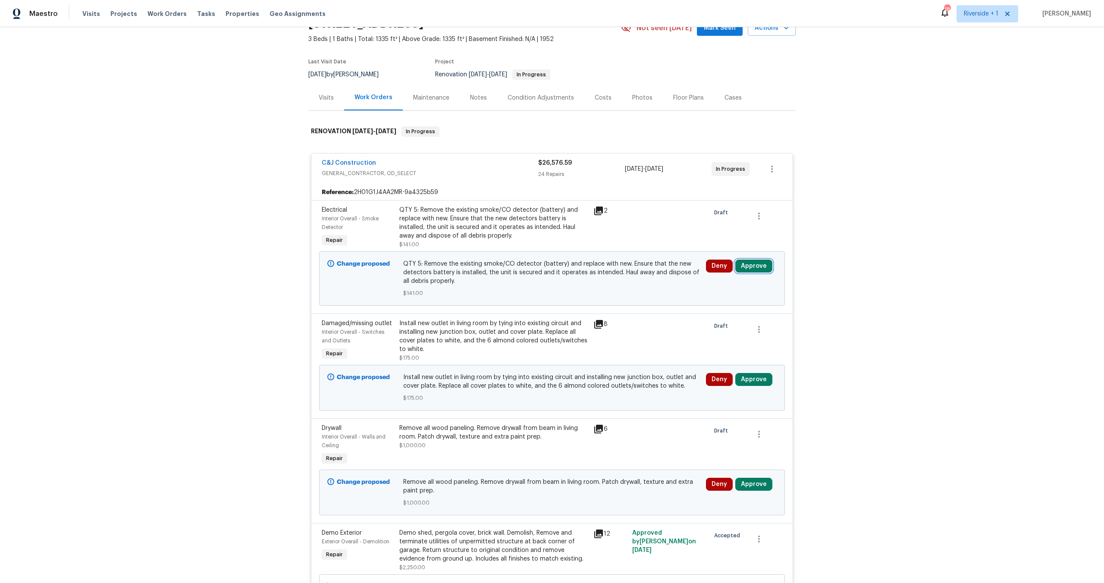
click at [743, 267] on button "Approve" at bounding box center [753, 266] width 37 height 13
click at [624, 275] on span "Approve" at bounding box center [627, 274] width 24 height 6
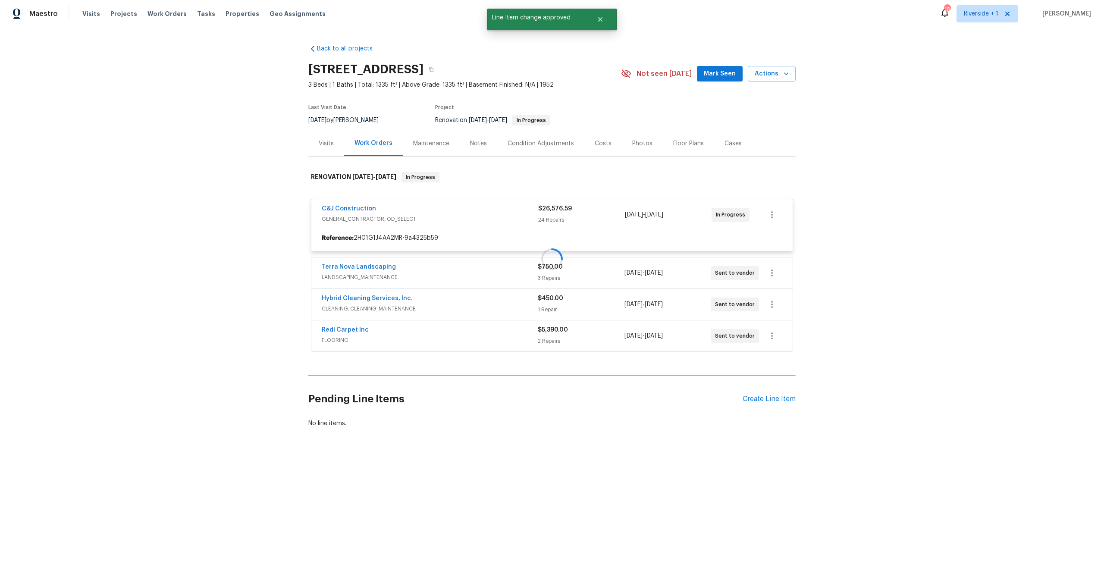
scroll to position [0, 0]
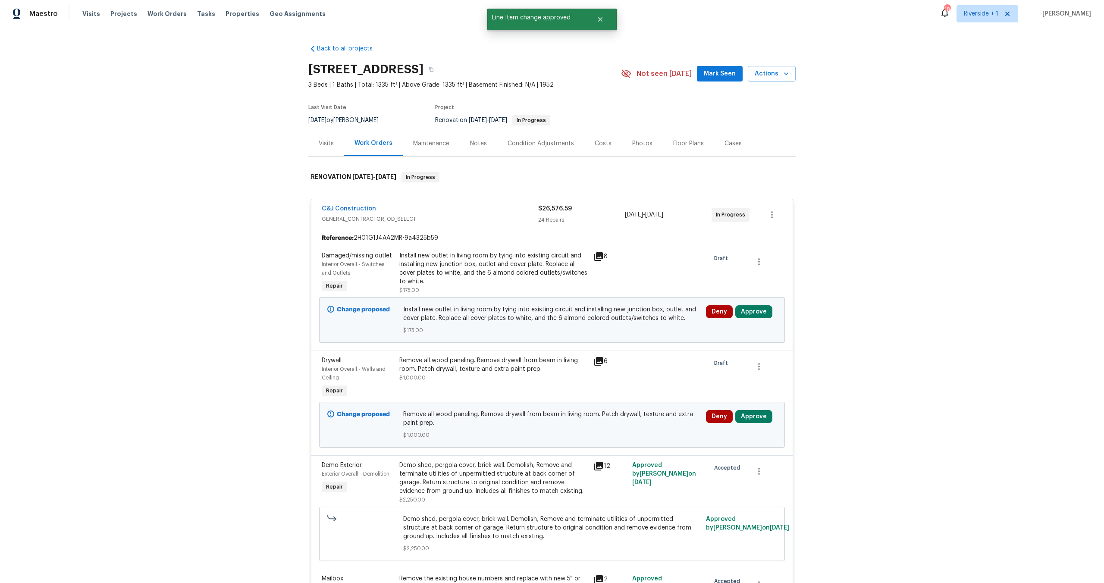
click at [595, 145] on div "Costs" at bounding box center [603, 143] width 17 height 9
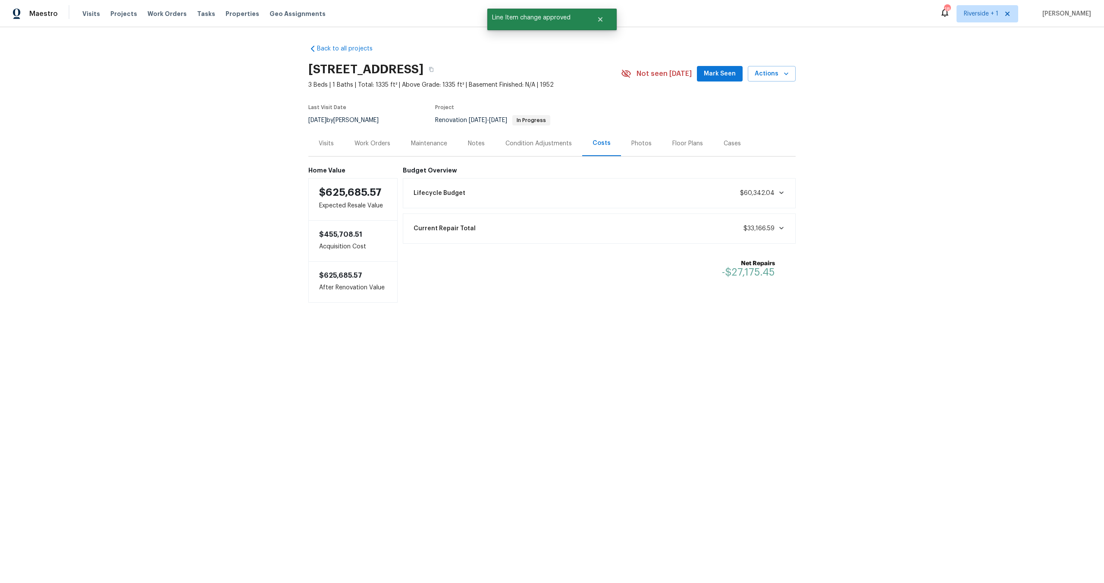
click at [360, 141] on div "Work Orders" at bounding box center [373, 143] width 36 height 9
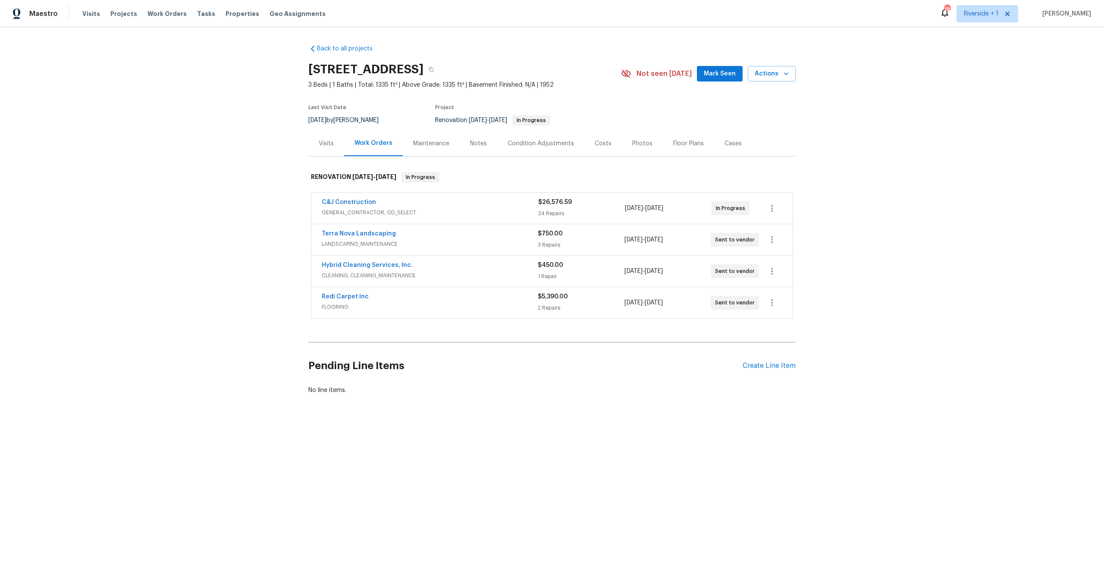
click at [597, 135] on div "Costs" at bounding box center [603, 143] width 38 height 25
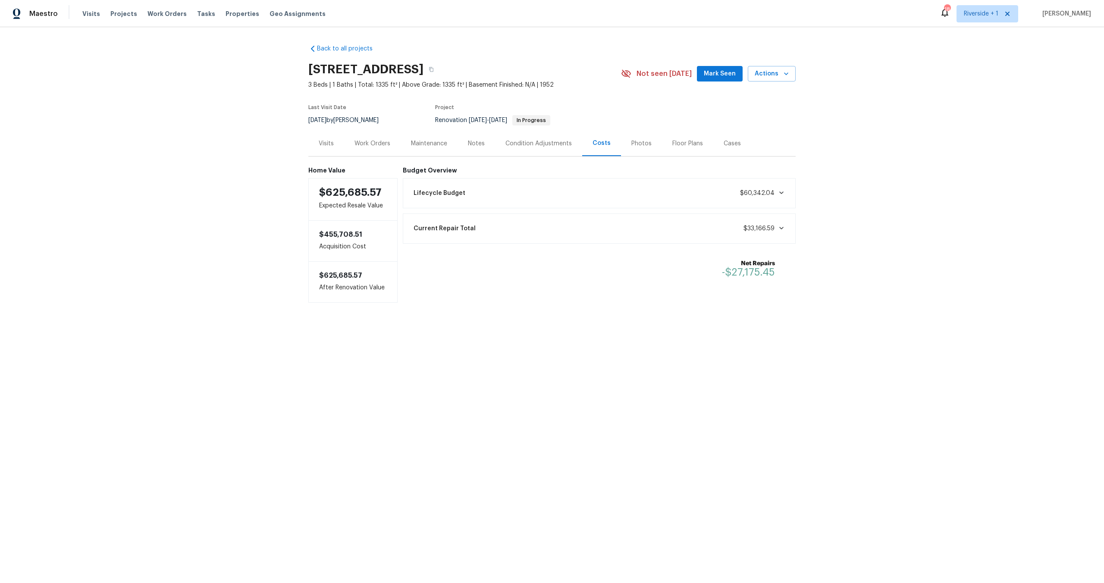
click at [593, 266] on div "Net Repairs -$27,175.45" at bounding box center [599, 268] width 383 height 29
click at [476, 138] on div "Notes" at bounding box center [477, 143] width 38 height 25
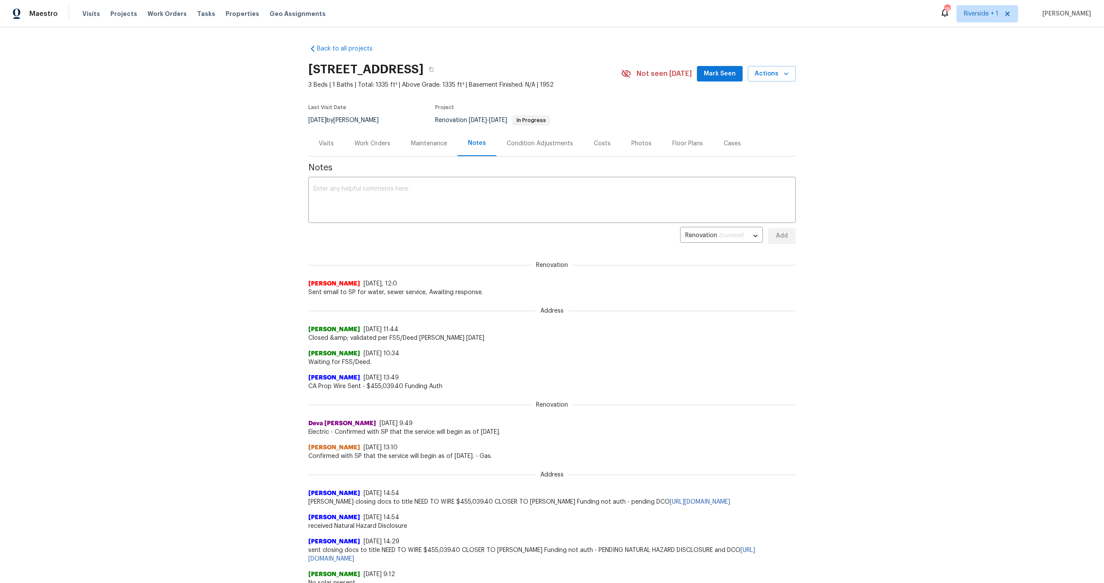
click at [355, 142] on div "Work Orders" at bounding box center [373, 143] width 36 height 9
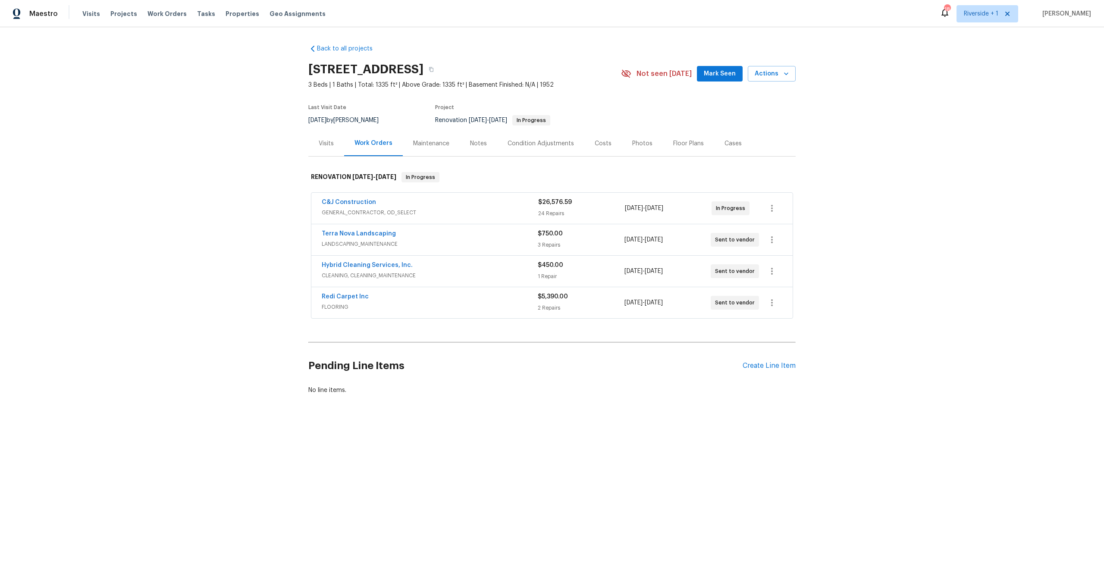
click at [432, 214] on span "GENERAL_CONTRACTOR, OD_SELECT" at bounding box center [430, 212] width 217 height 9
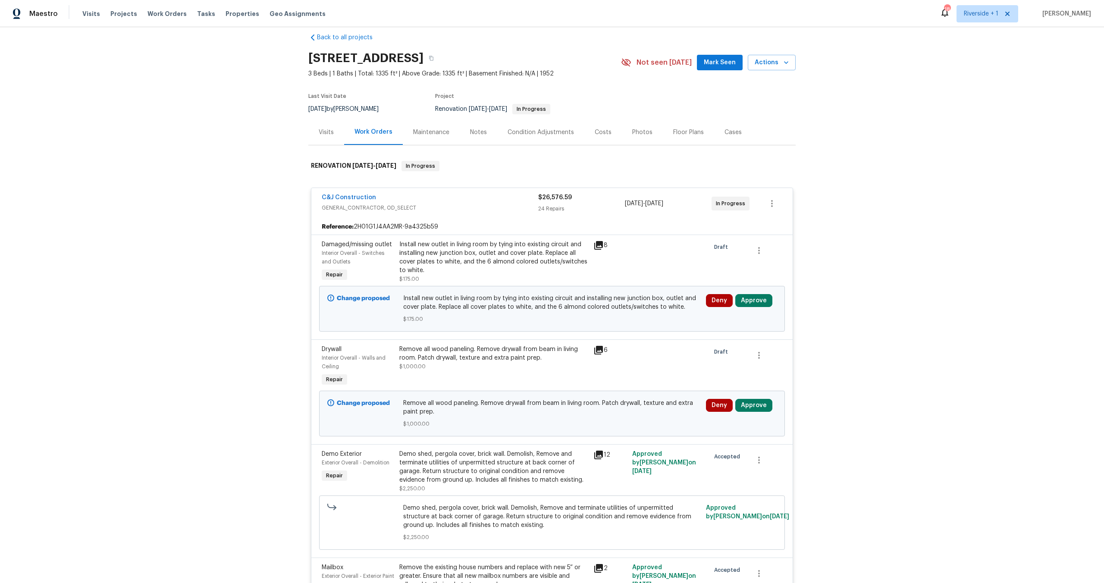
scroll to position [66, 0]
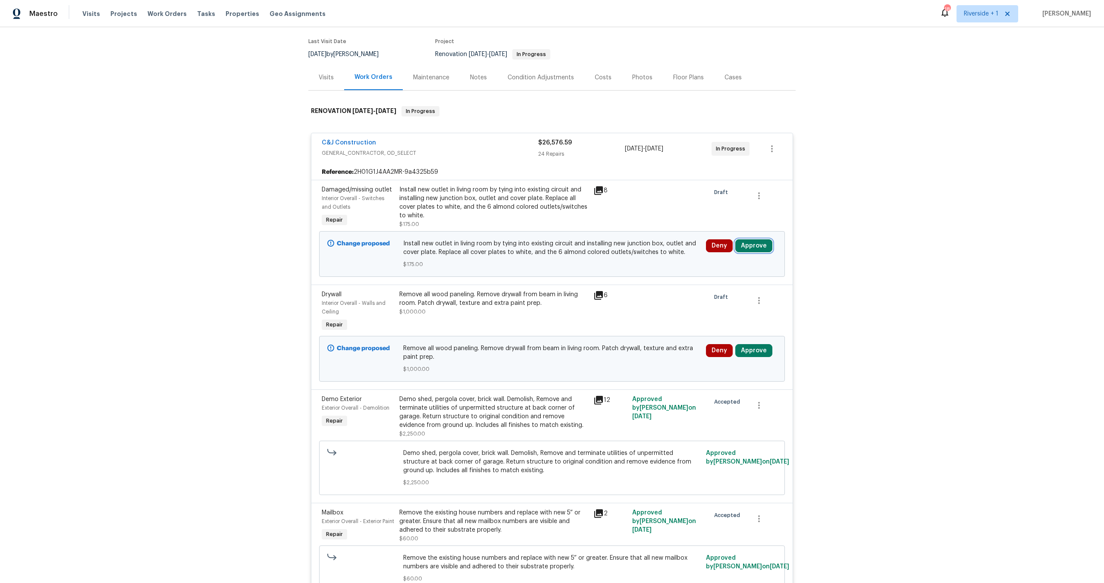
click at [758, 241] on button "Approve" at bounding box center [753, 245] width 37 height 13
click at [618, 260] on button "Approve" at bounding box center [627, 253] width 52 height 17
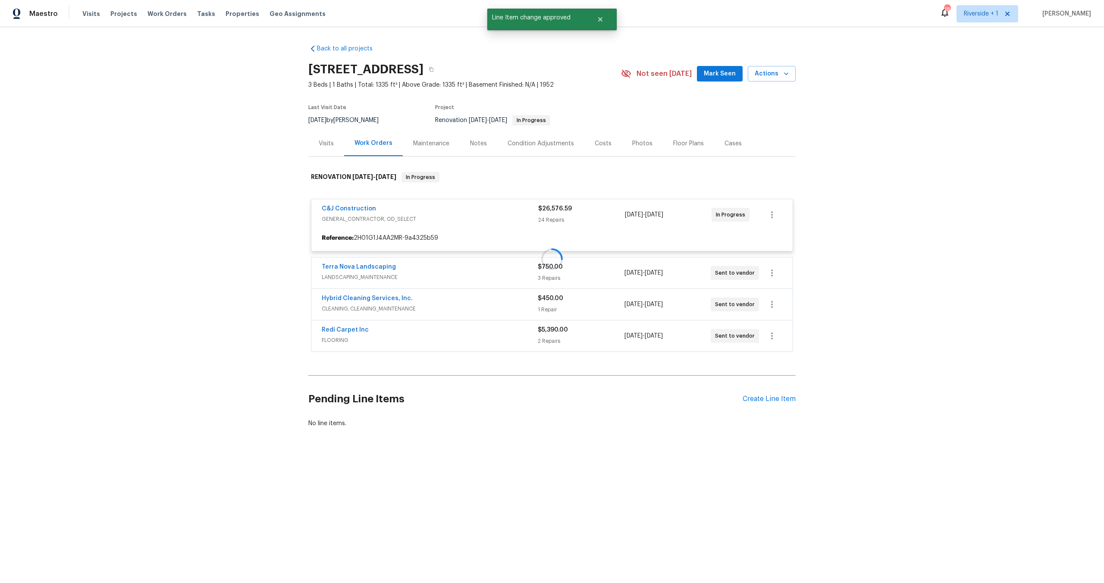
scroll to position [0, 0]
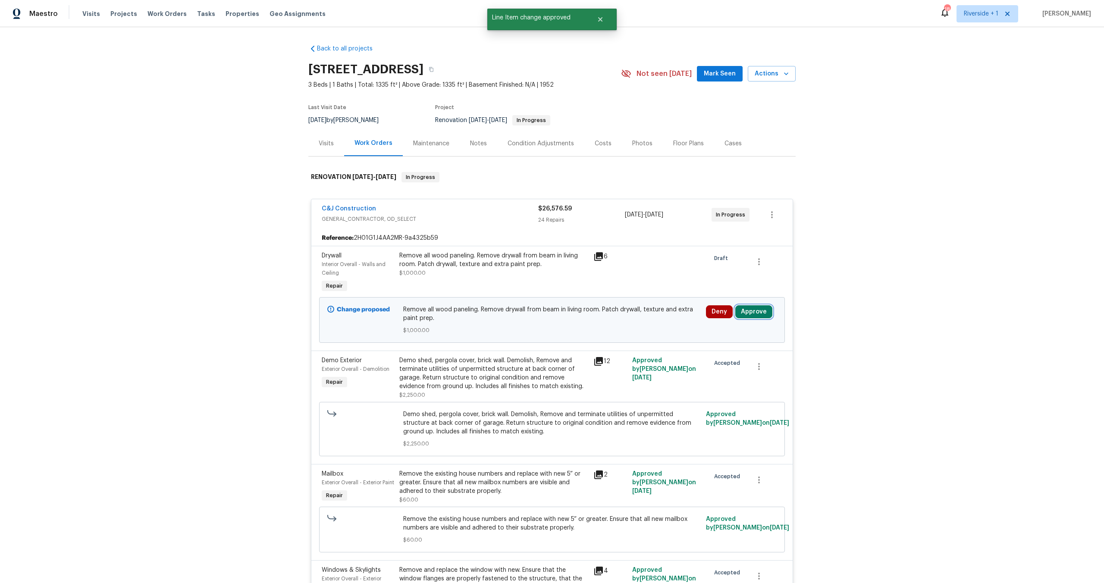
click at [752, 313] on button "Approve" at bounding box center [753, 311] width 37 height 13
click at [617, 314] on button "Approve" at bounding box center [627, 319] width 52 height 17
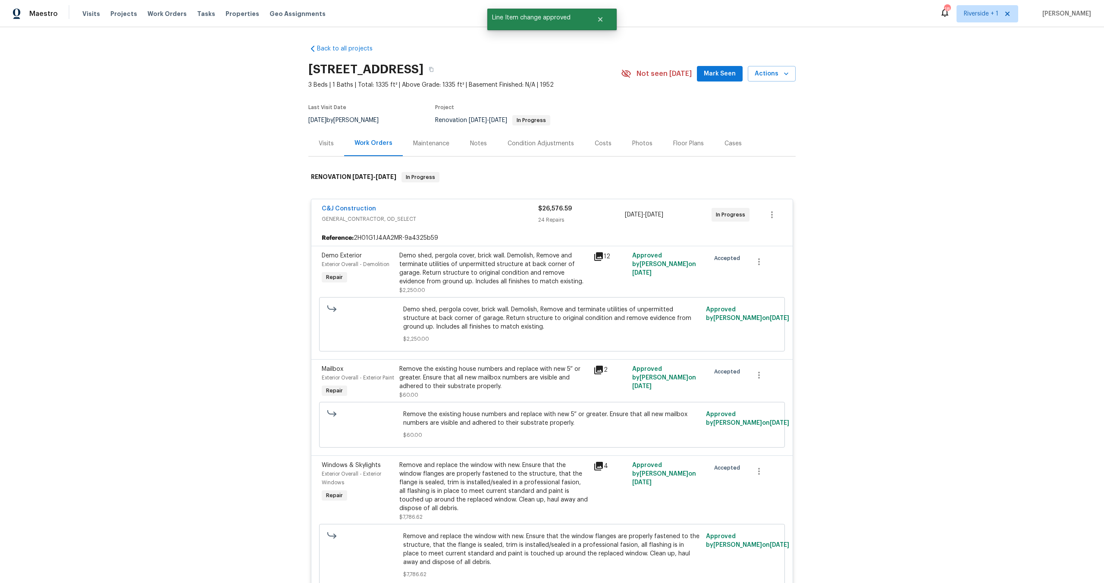
click at [509, 219] on span "GENERAL_CONTRACTOR, OD_SELECT" at bounding box center [430, 219] width 217 height 9
